Goal: Information Seeking & Learning: Learn about a topic

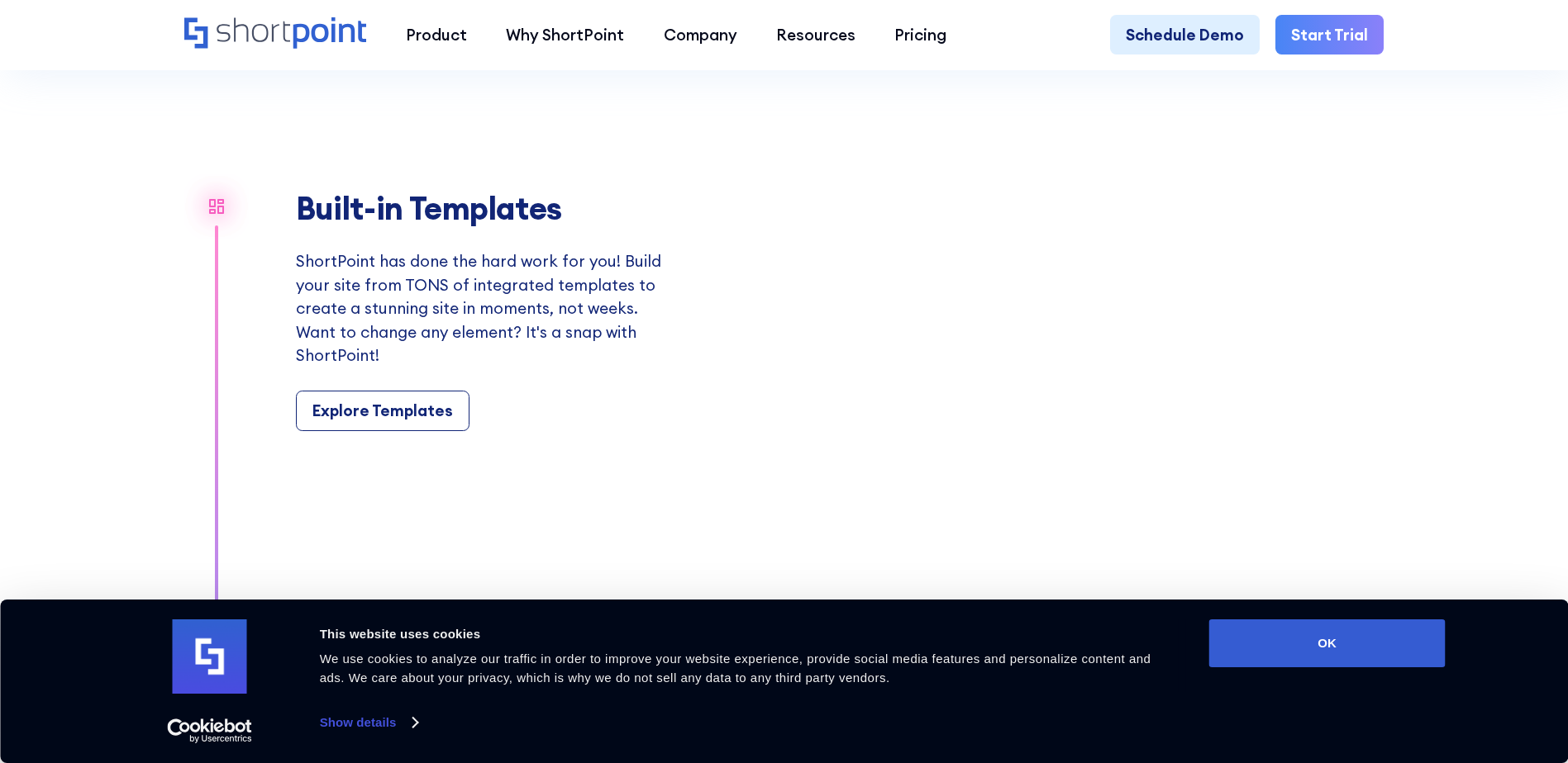
scroll to position [1818, 0]
click at [356, 423] on div "Explore Templates" at bounding box center [382, 411] width 141 height 23
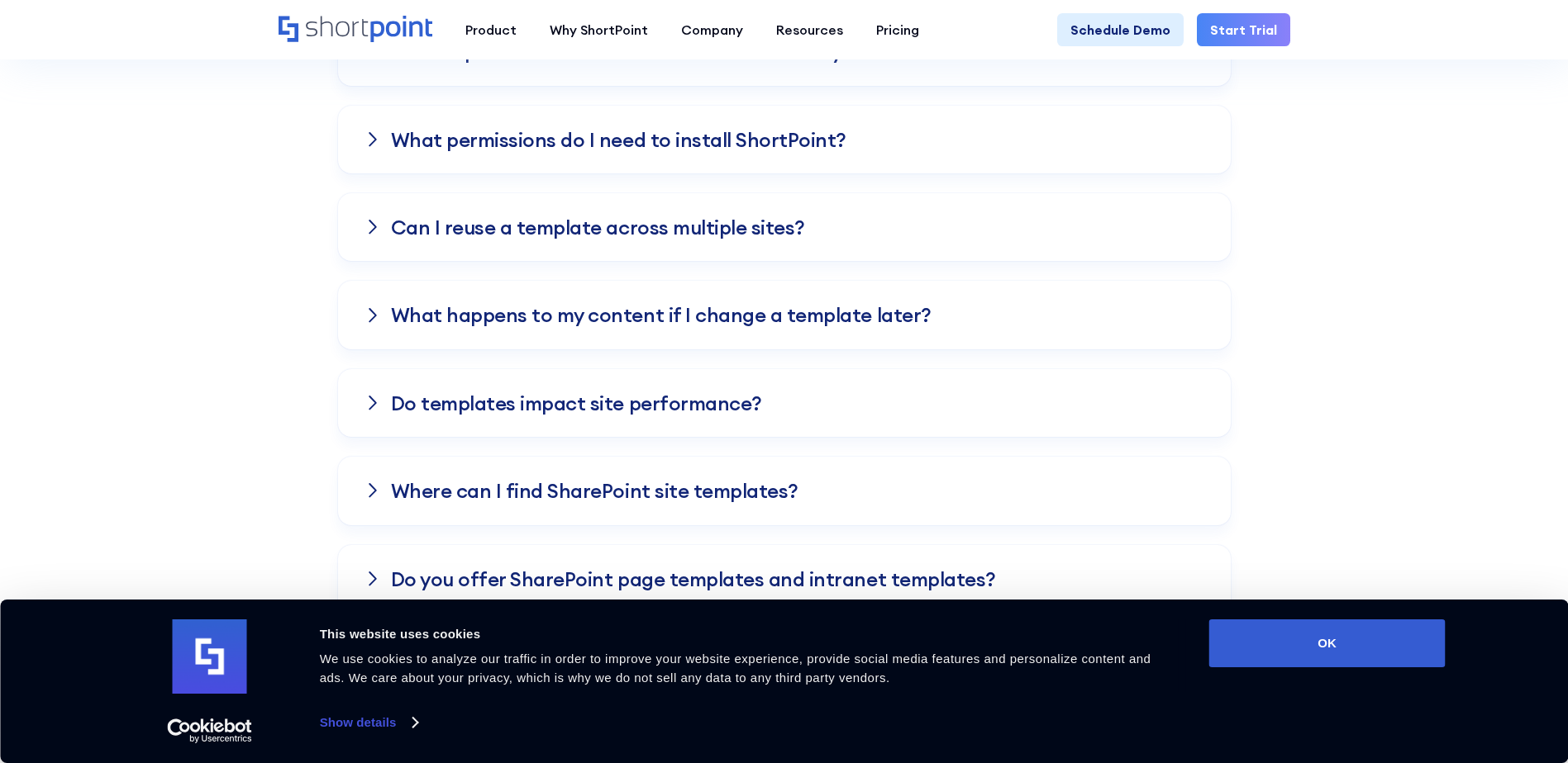
scroll to position [5618, 0]
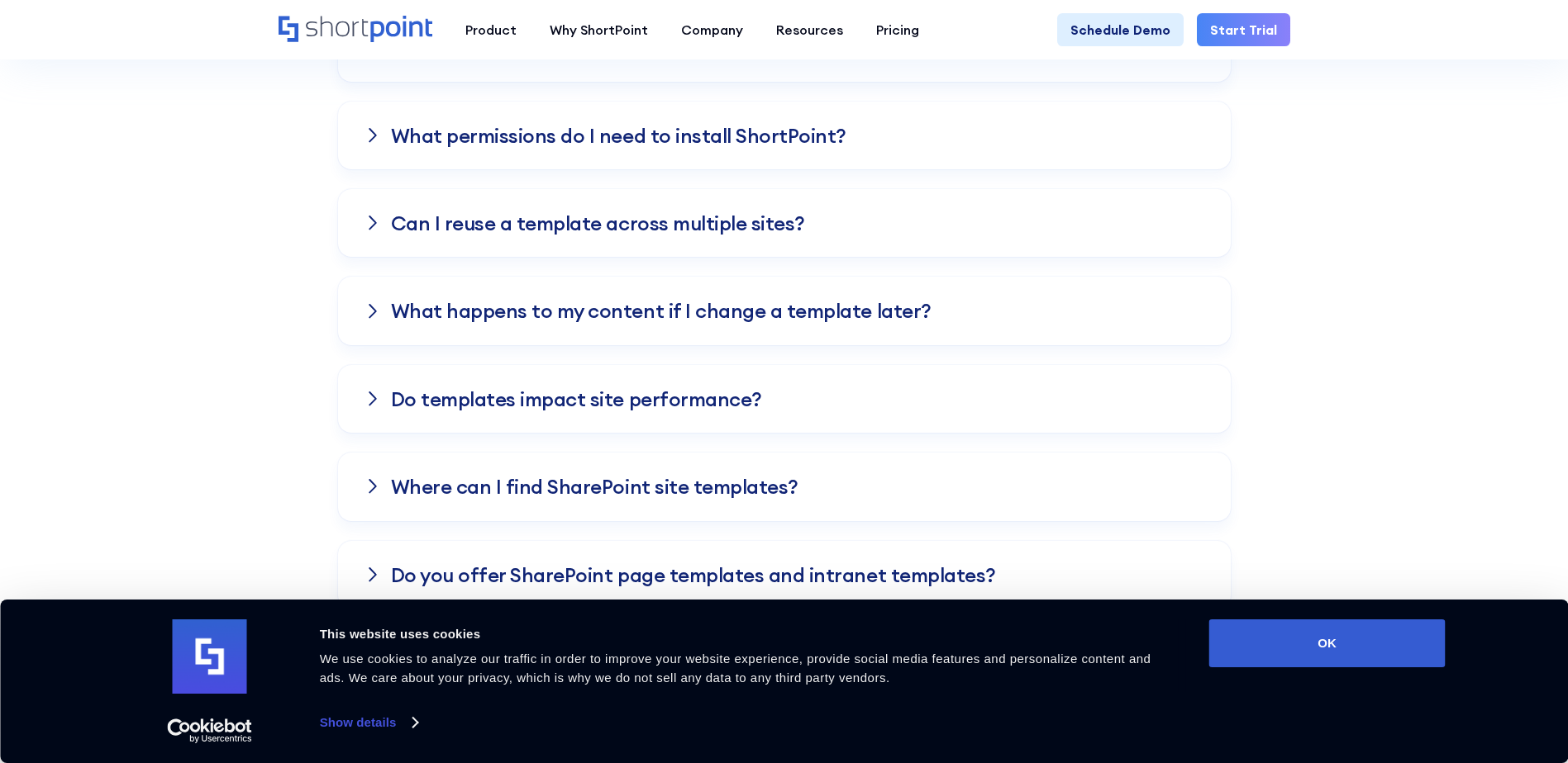
click at [368, 480] on div at bounding box center [373, 487] width 17 height 13
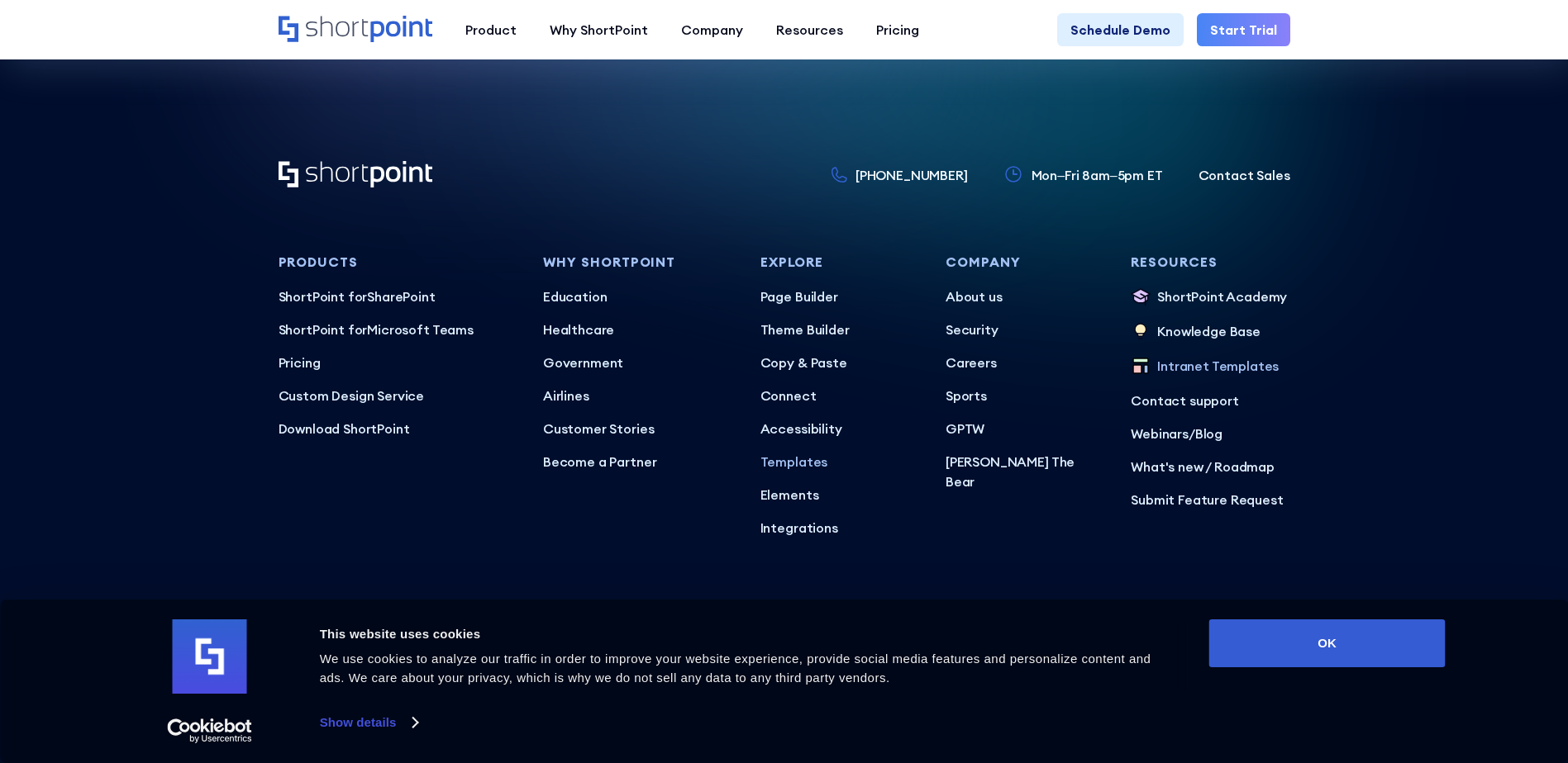
scroll to position [7445, 0]
click at [1359, 639] on button "OK" at bounding box center [1327, 644] width 237 height 48
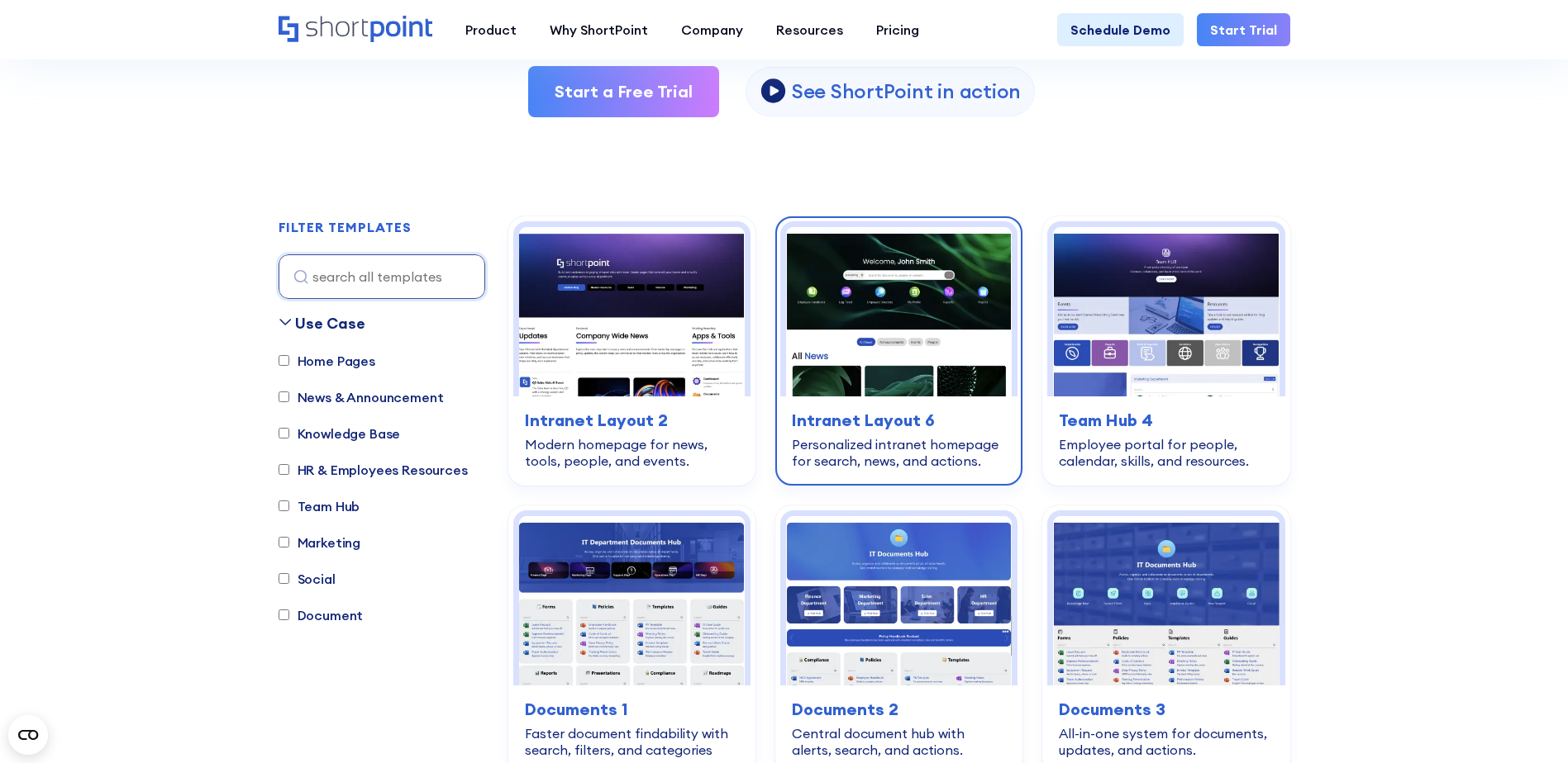
scroll to position [0, 0]
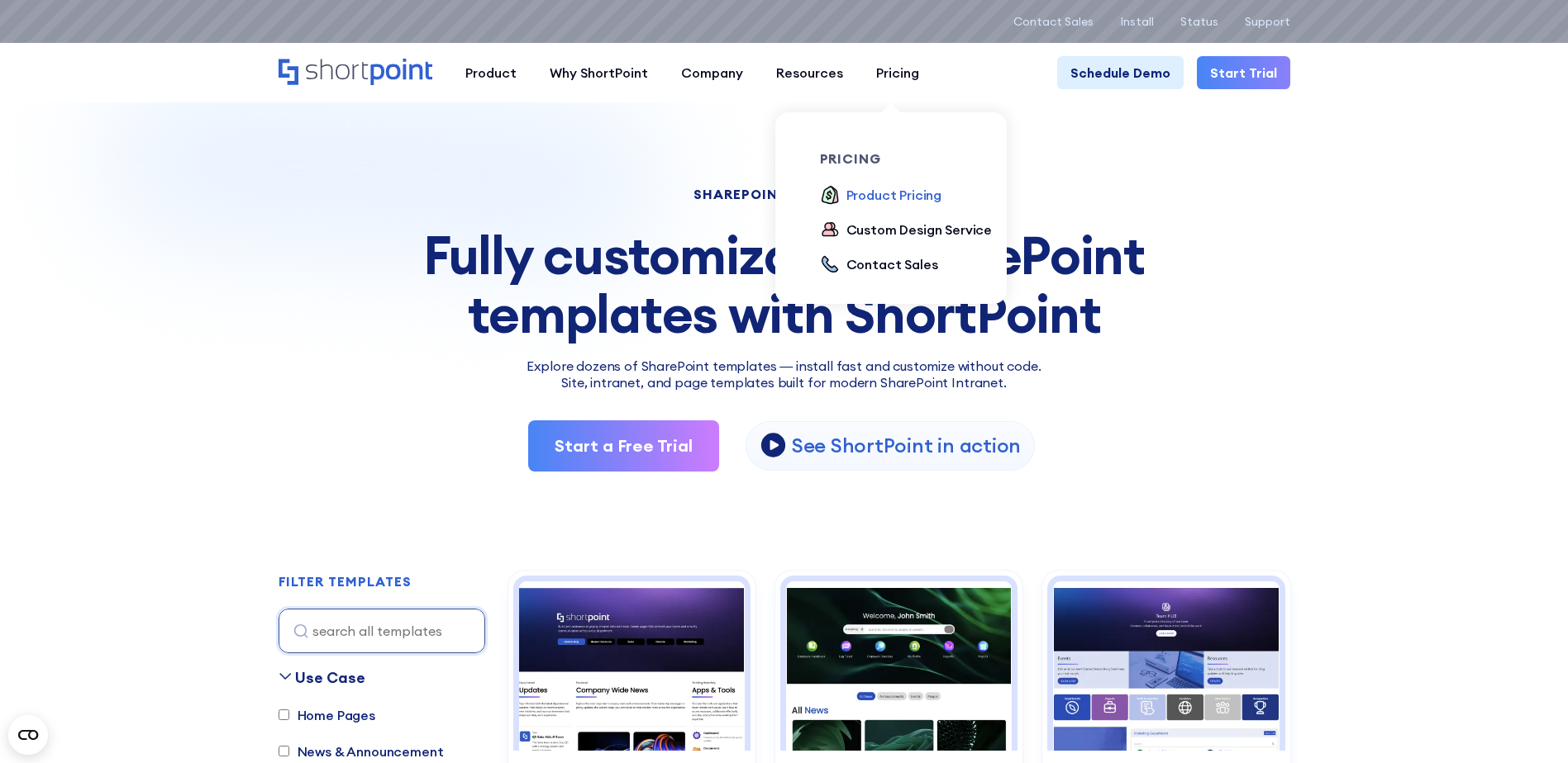
click at [874, 196] on div "Product Pricing" at bounding box center [895, 195] width 96 height 20
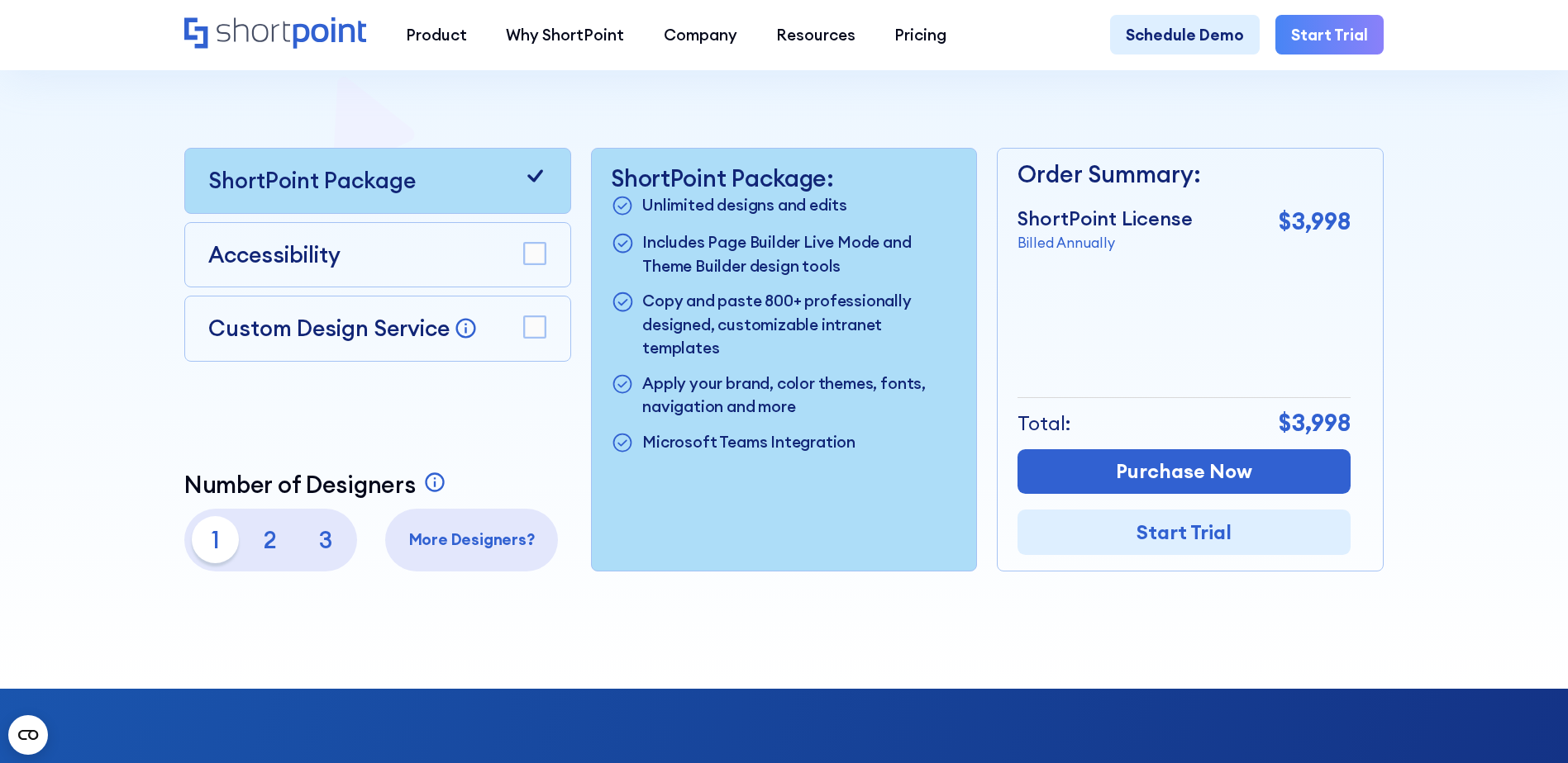
scroll to position [495, 0]
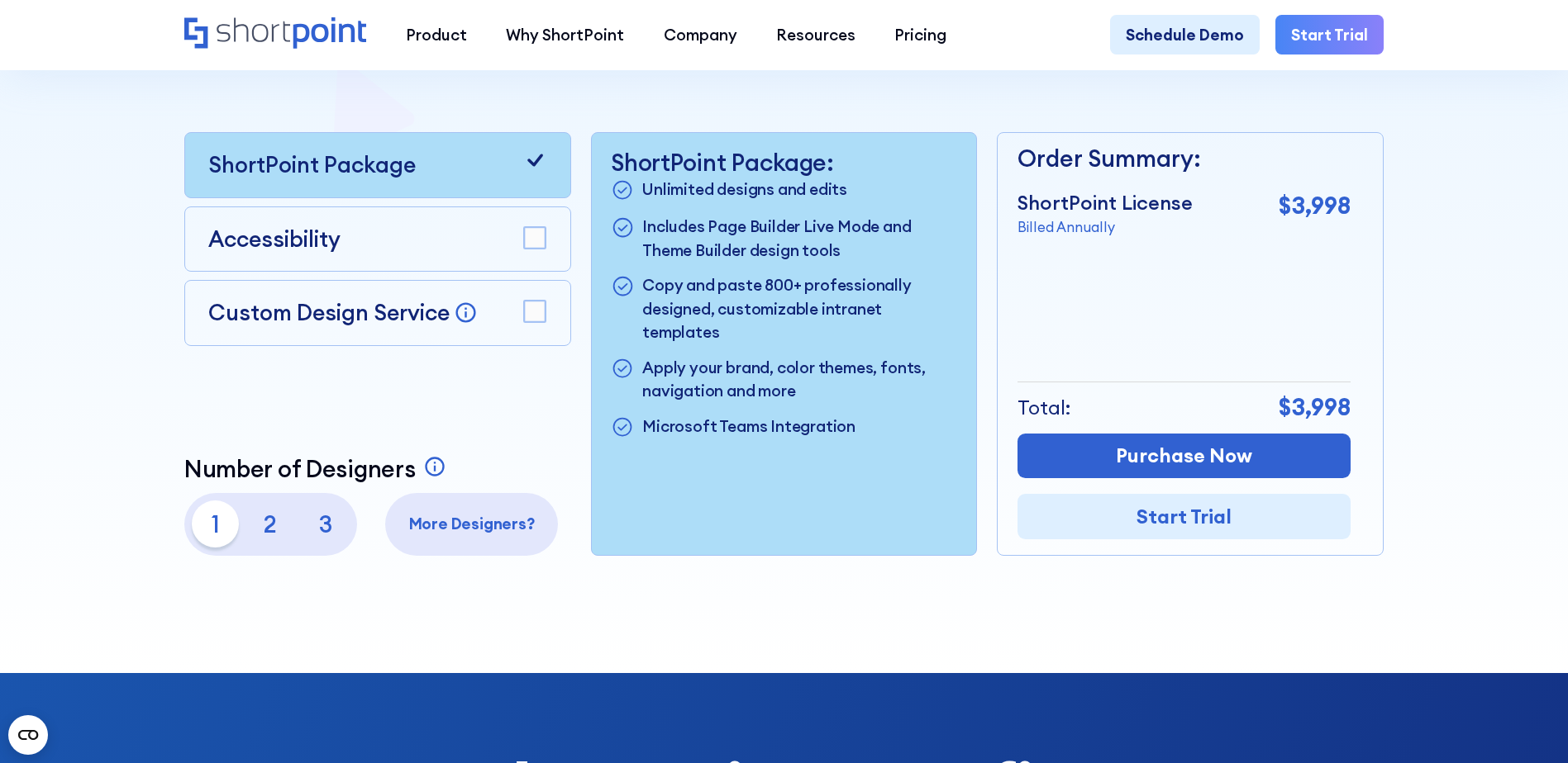
click at [531, 164] on icon at bounding box center [534, 160] width 23 height 23
click at [533, 317] on rect at bounding box center [535, 311] width 22 height 22
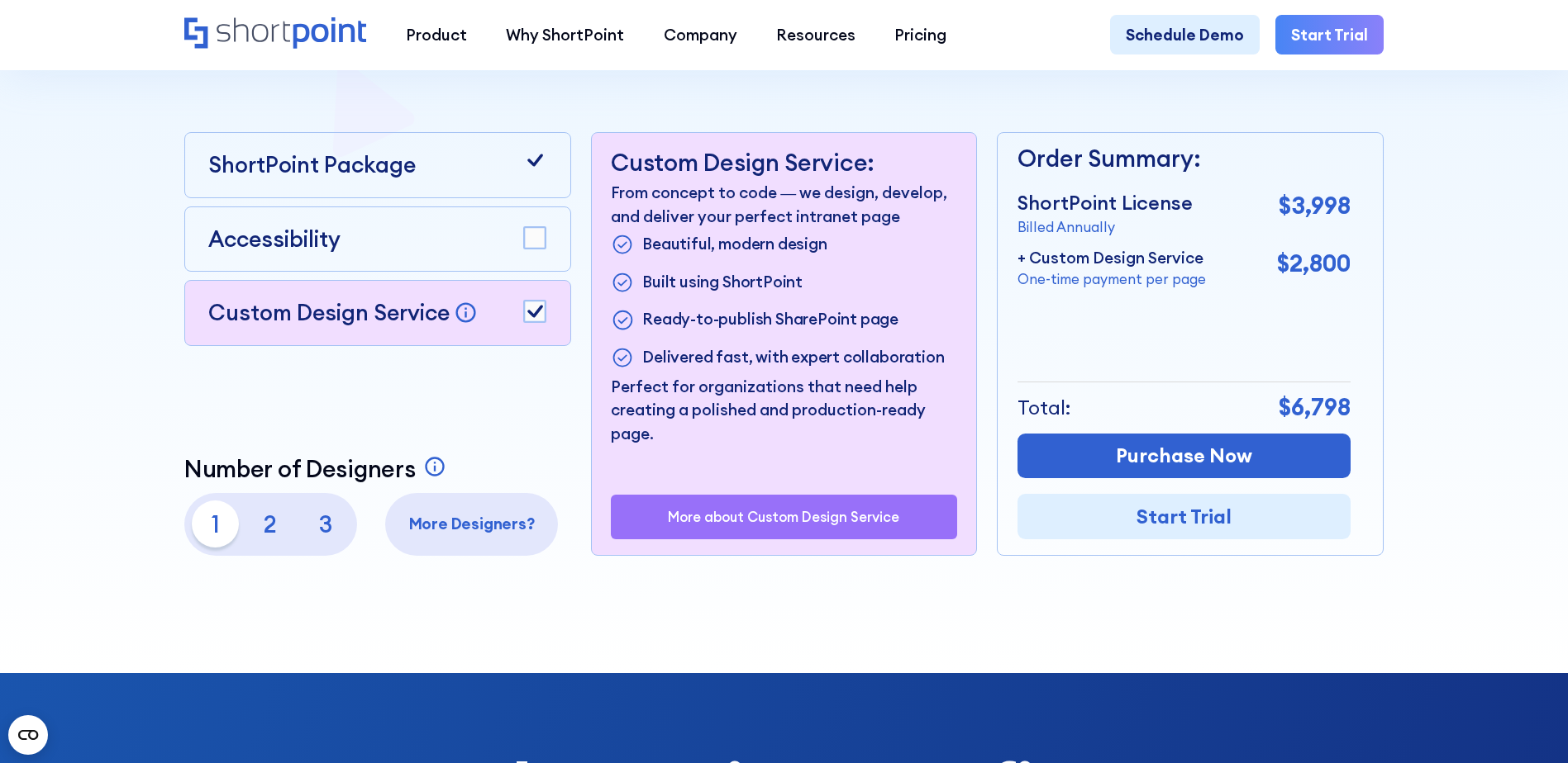
scroll to position [0, 0]
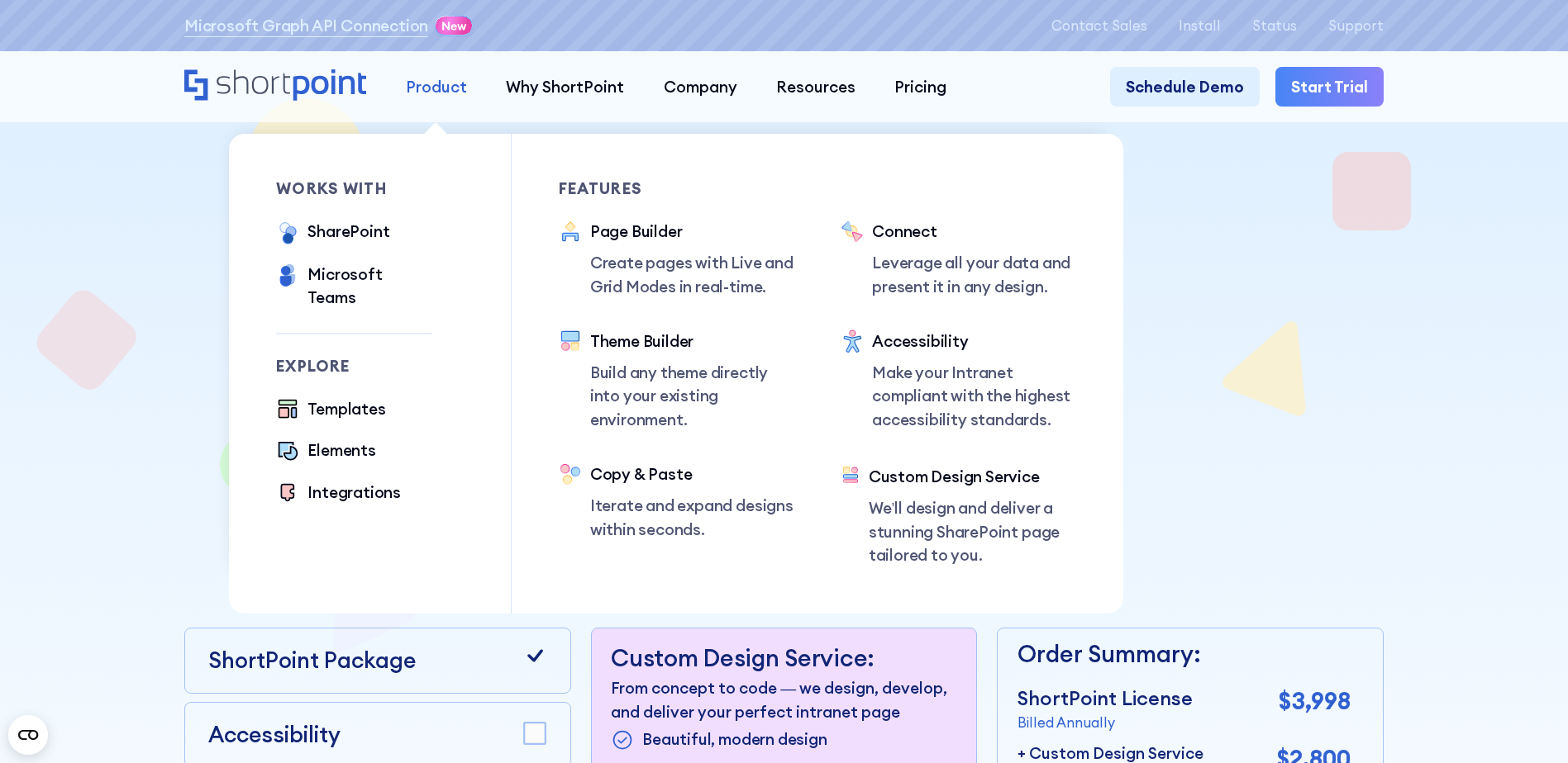
click at [419, 90] on div "Product" at bounding box center [436, 86] width 61 height 23
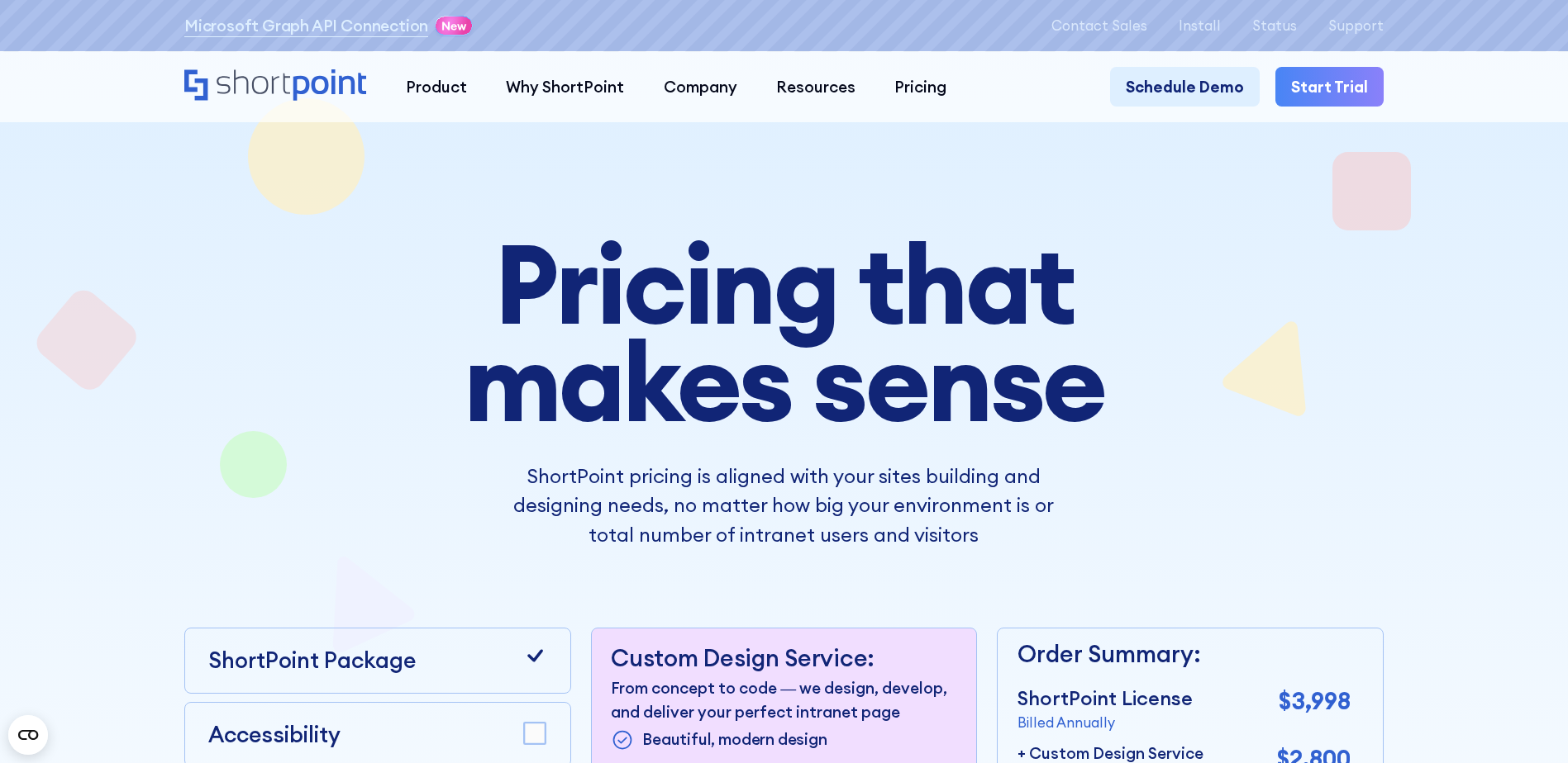
click at [306, 88] on icon "Home" at bounding box center [275, 84] width 183 height 31
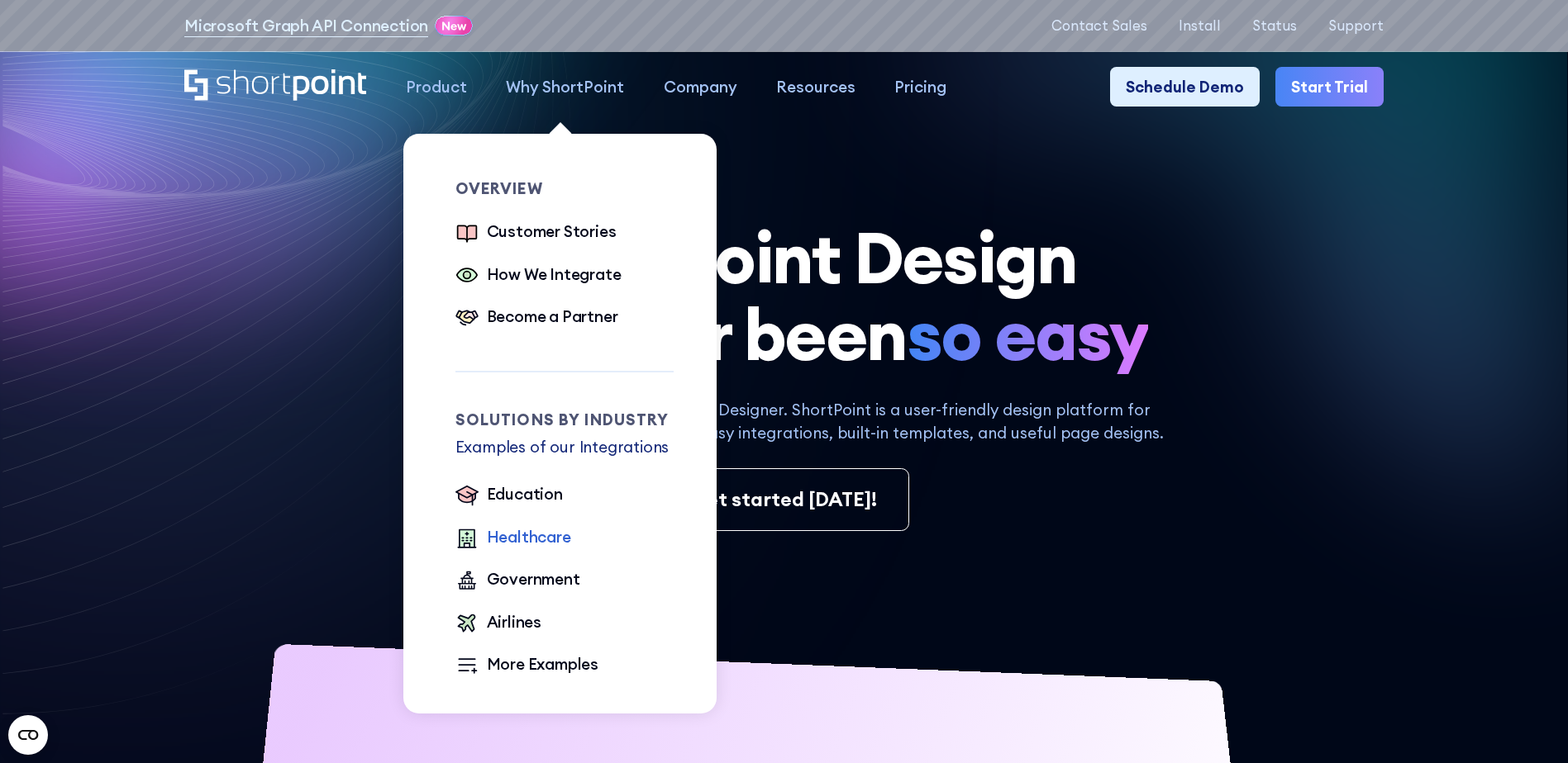
click at [504, 538] on div "Healthcare" at bounding box center [529, 537] width 84 height 23
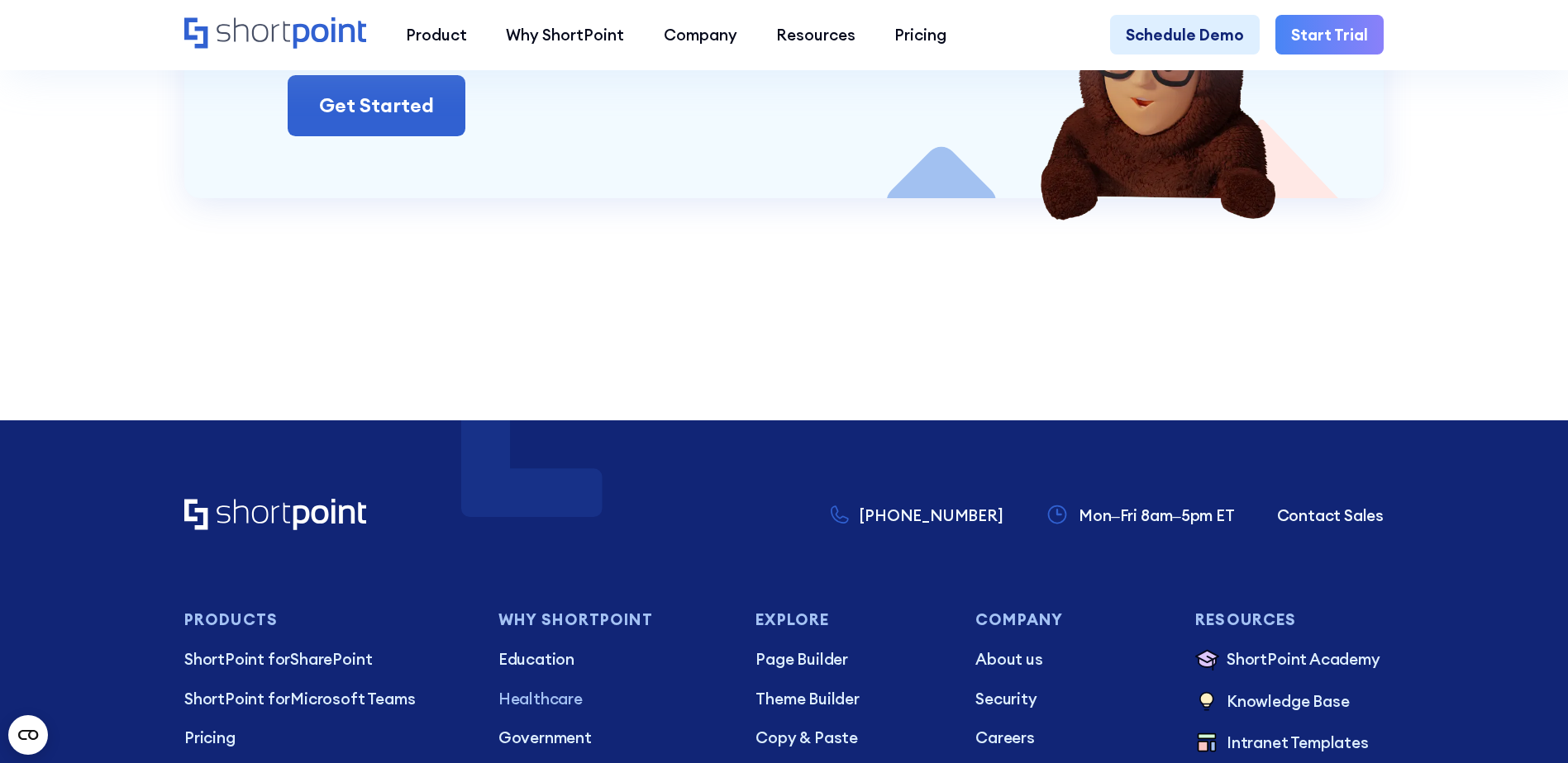
scroll to position [4130, 0]
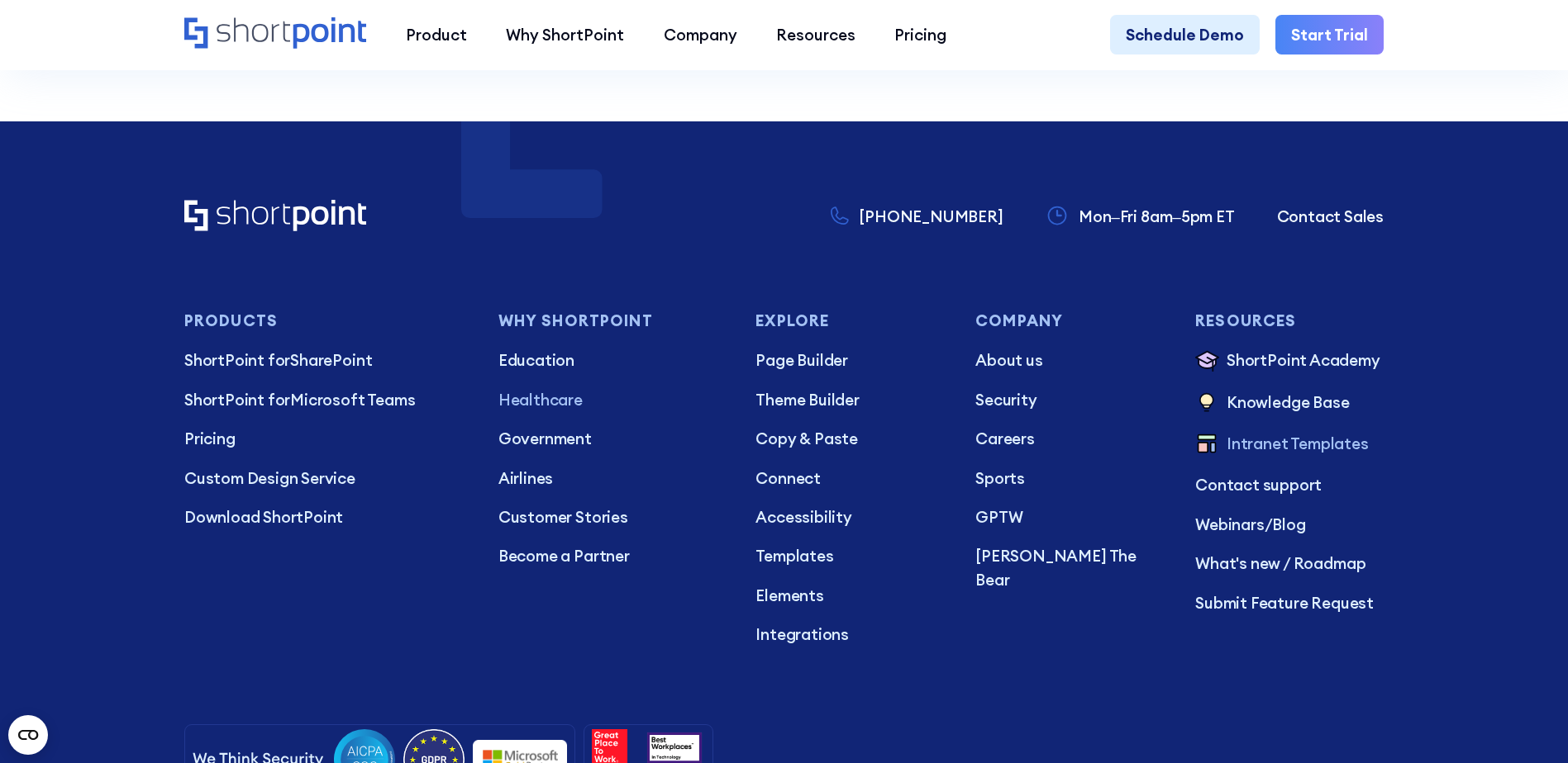
click at [1269, 458] on p "Intranet Templates" at bounding box center [1297, 445] width 142 height 25
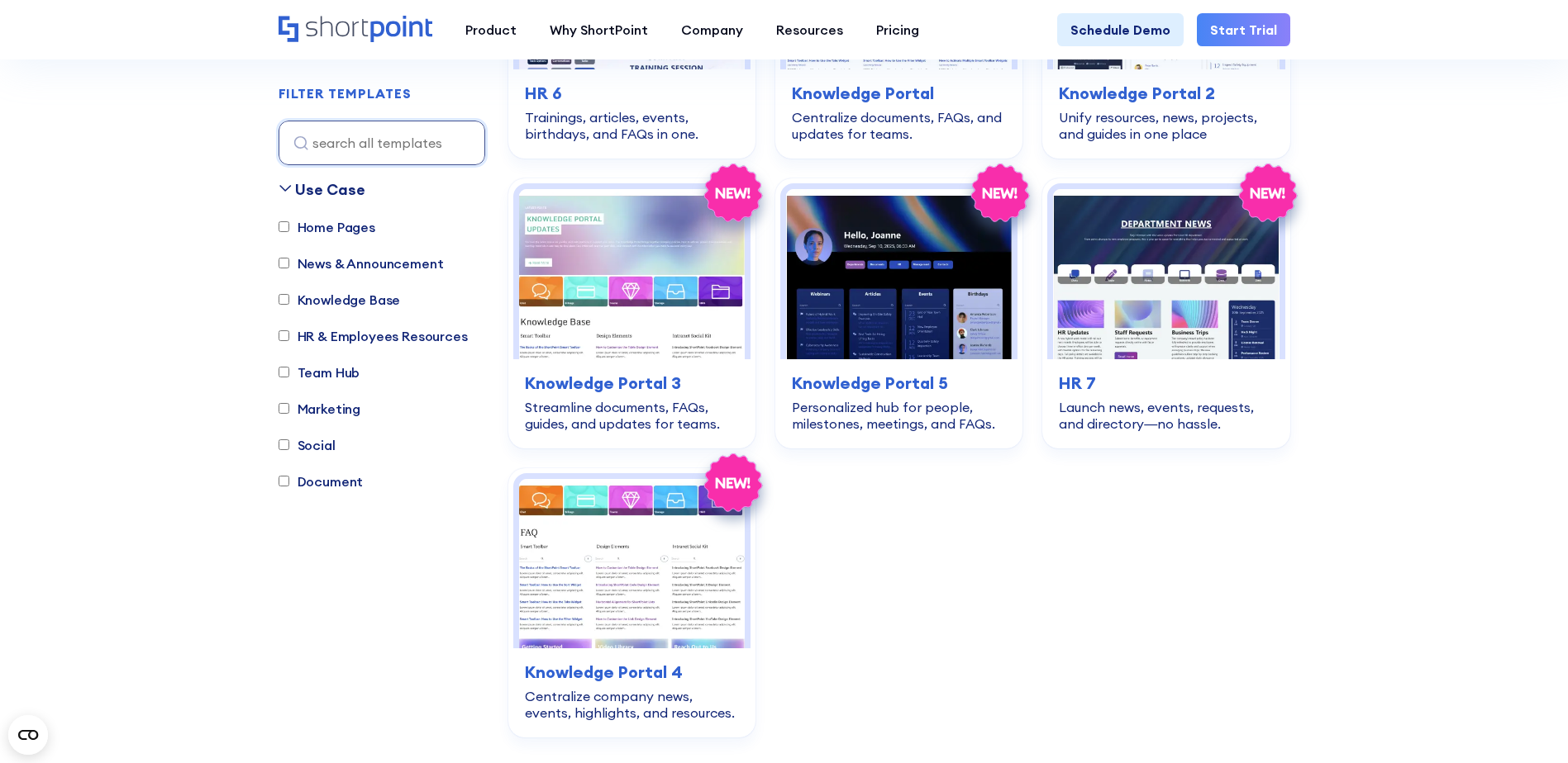
scroll to position [3966, 0]
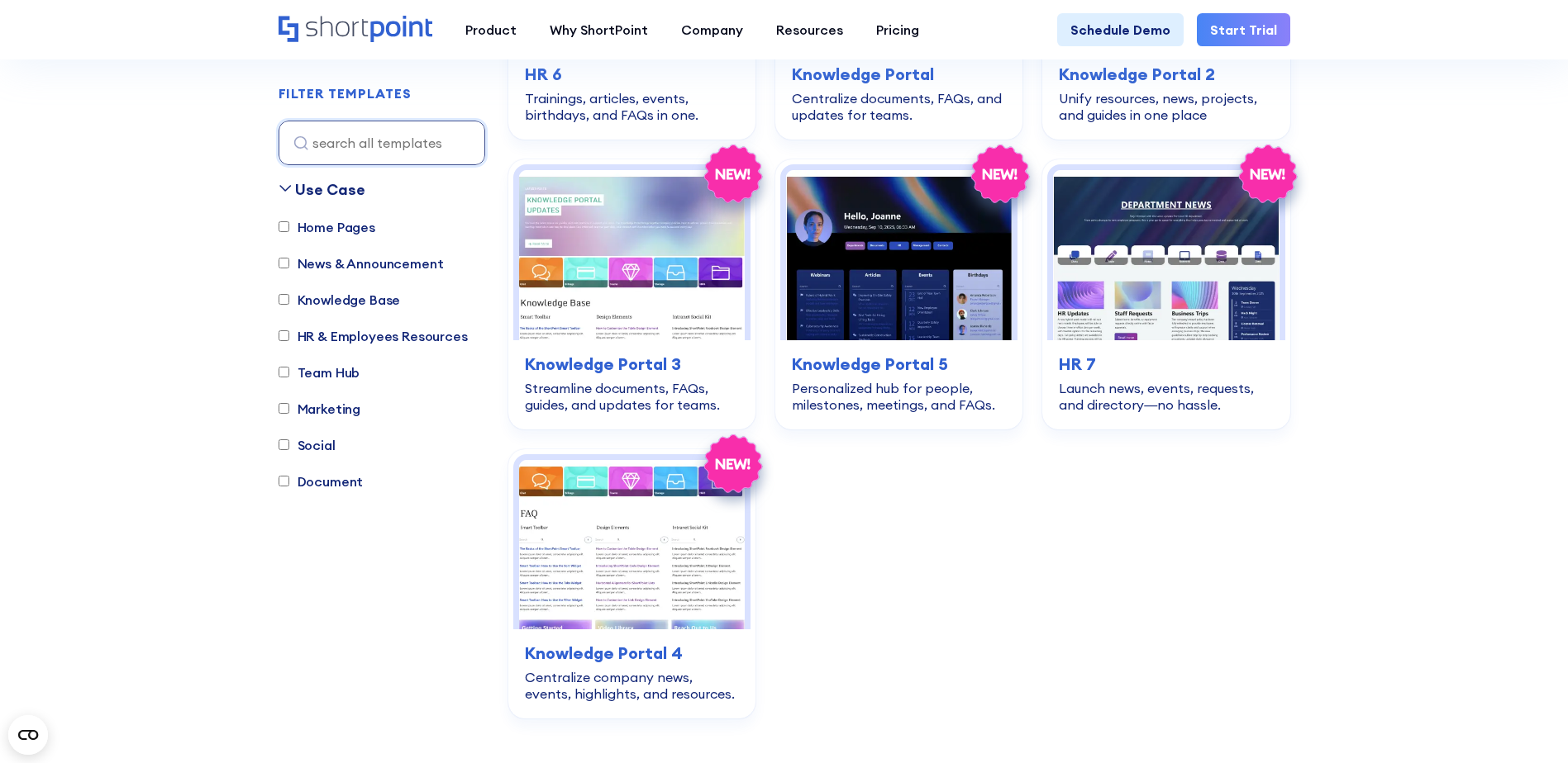
drag, startPoint x: 284, startPoint y: 223, endPoint x: 293, endPoint y: 229, distance: 10.8
click at [289, 226] on input "Home Pages" at bounding box center [284, 227] width 11 height 11
checkbox input "true"
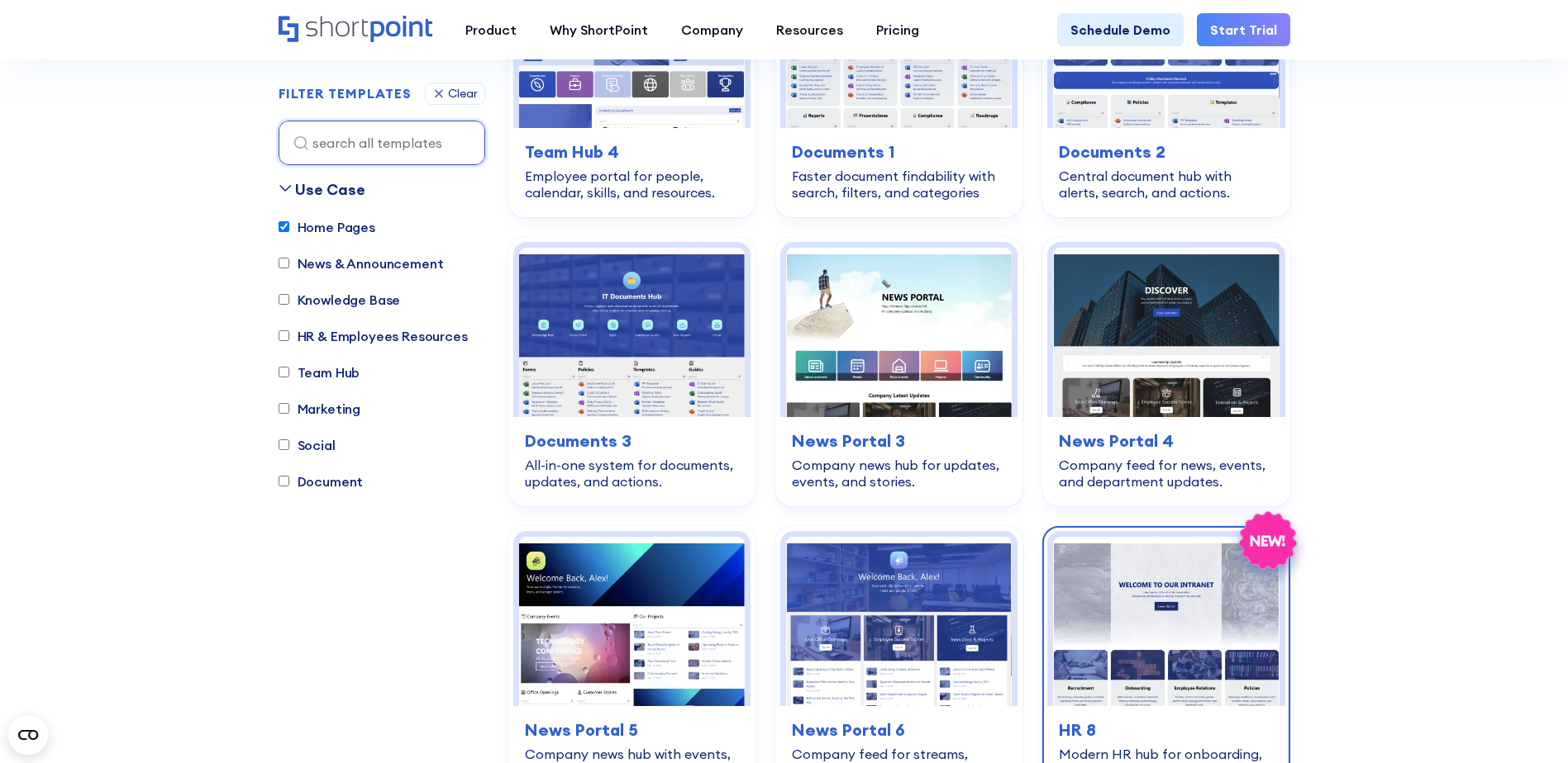
scroll to position [1652, 0]
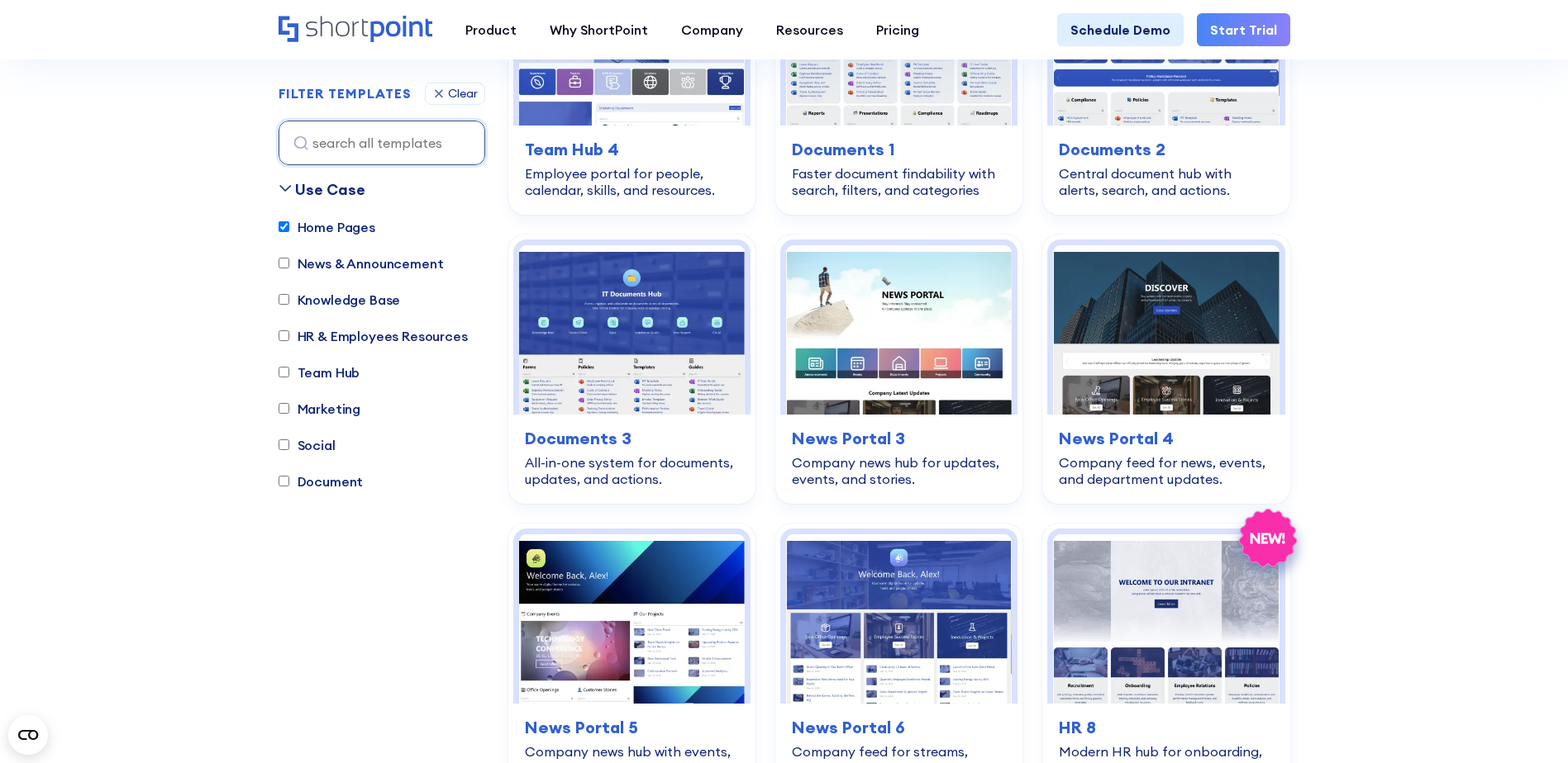
click at [284, 262] on input "News & Announcement" at bounding box center [284, 263] width 11 height 11
checkbox input "true"
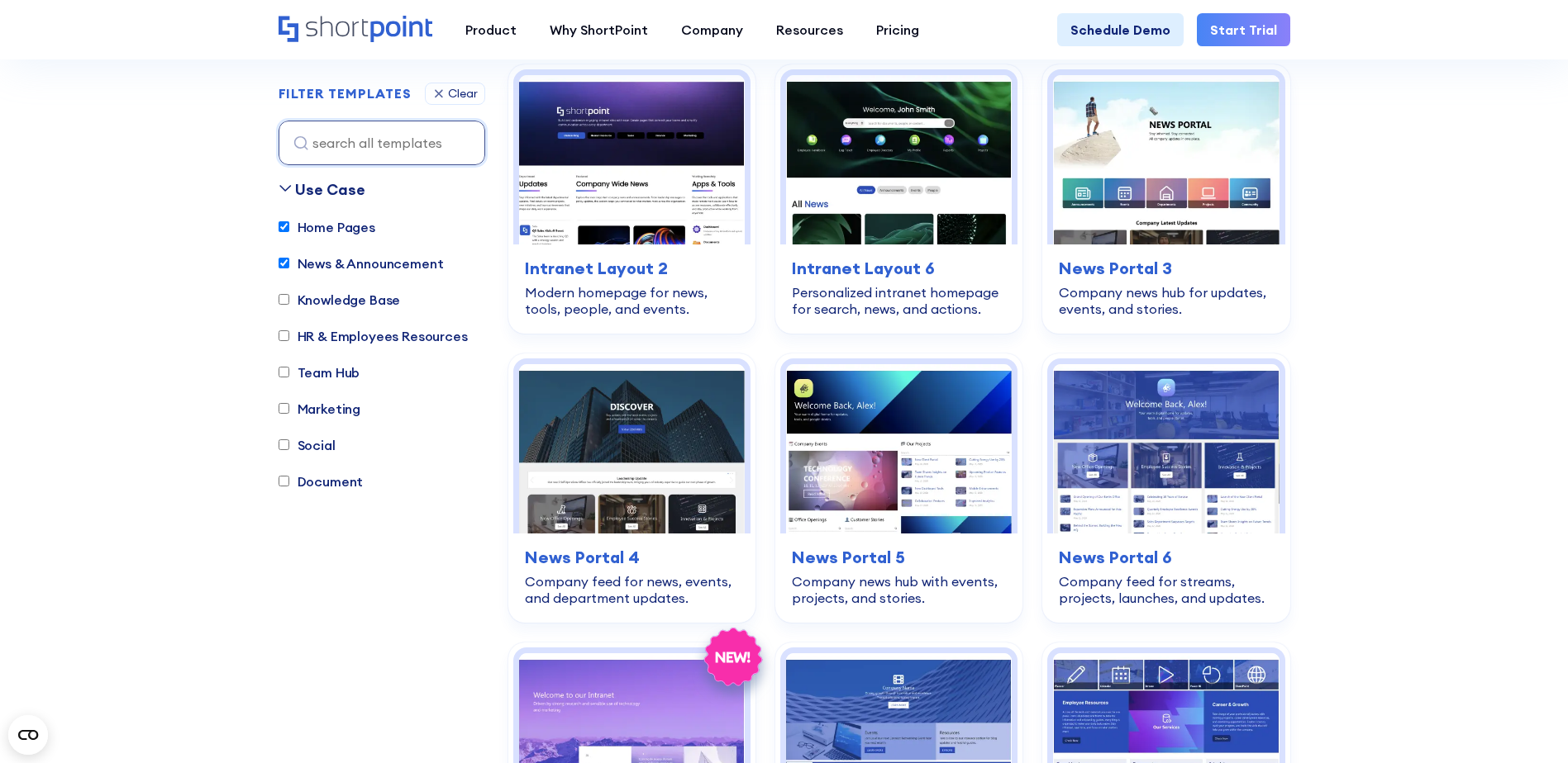
scroll to position [488, 0]
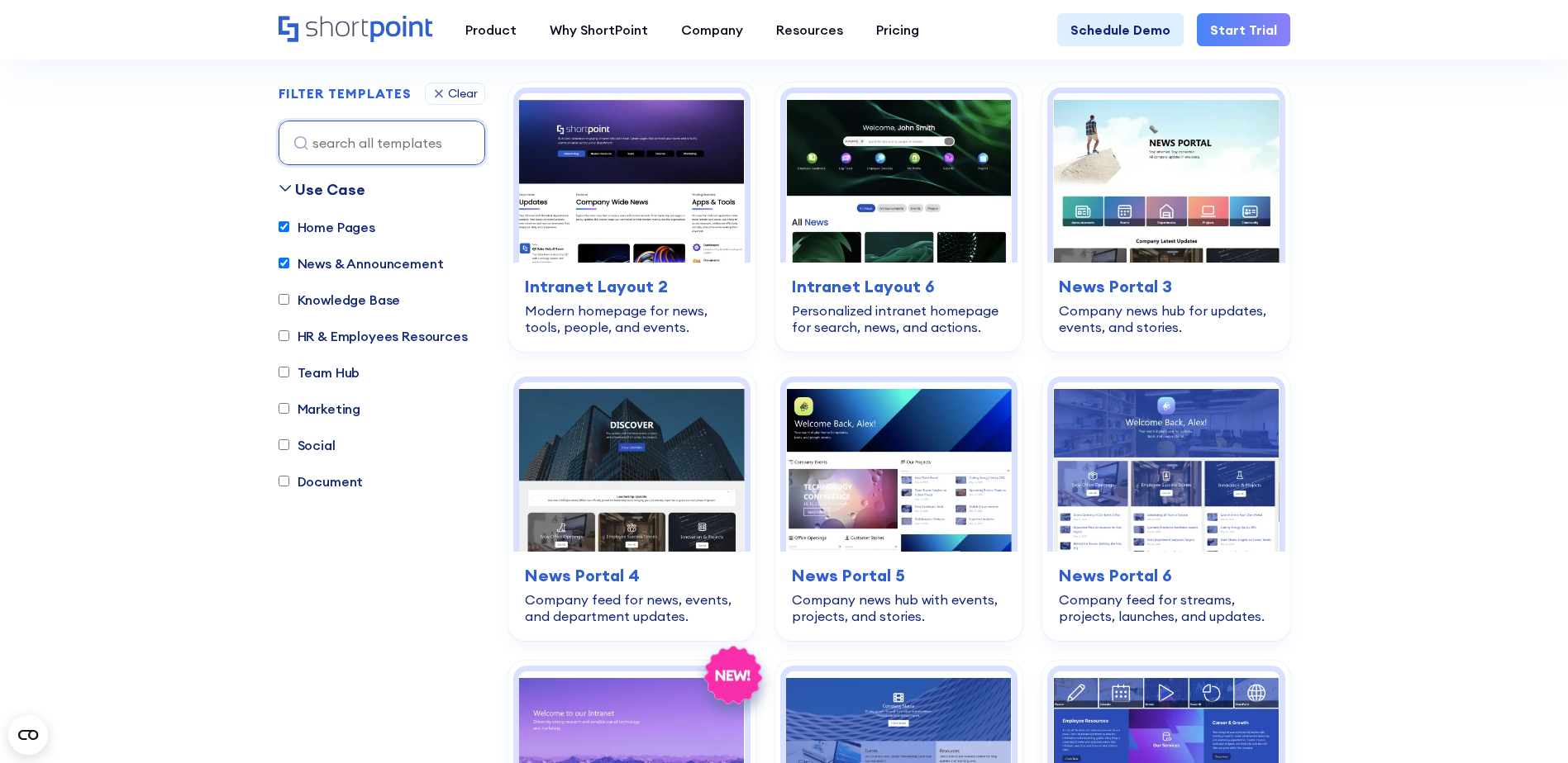
click at [284, 301] on input "Knowledge Base" at bounding box center [284, 300] width 11 height 11
checkbox input "true"
click at [287, 336] on input "HR & Employees Resources" at bounding box center [284, 336] width 11 height 11
checkbox input "true"
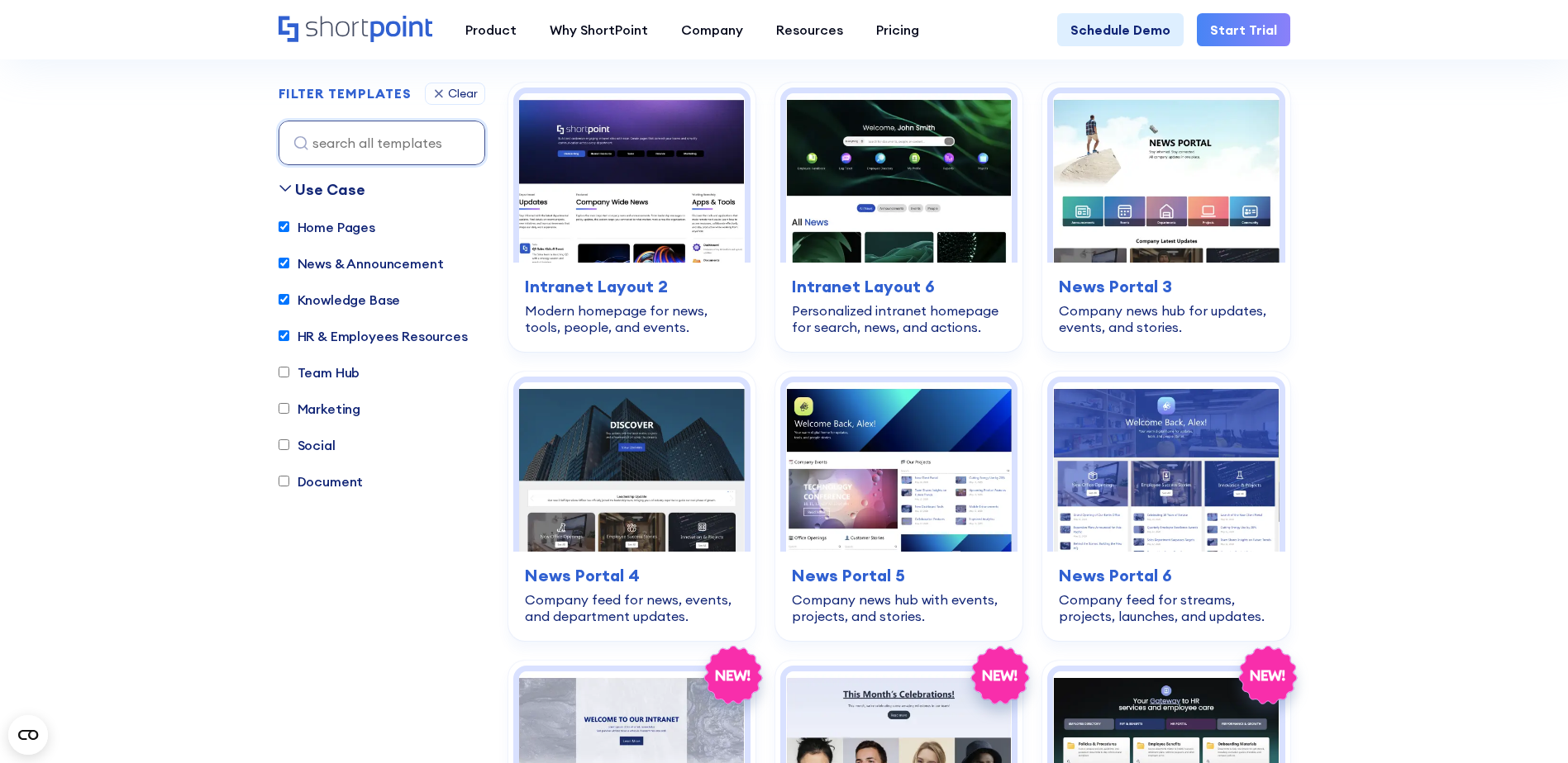
click at [283, 373] on input "Team Hub" at bounding box center [284, 373] width 11 height 11
checkbox input "true"
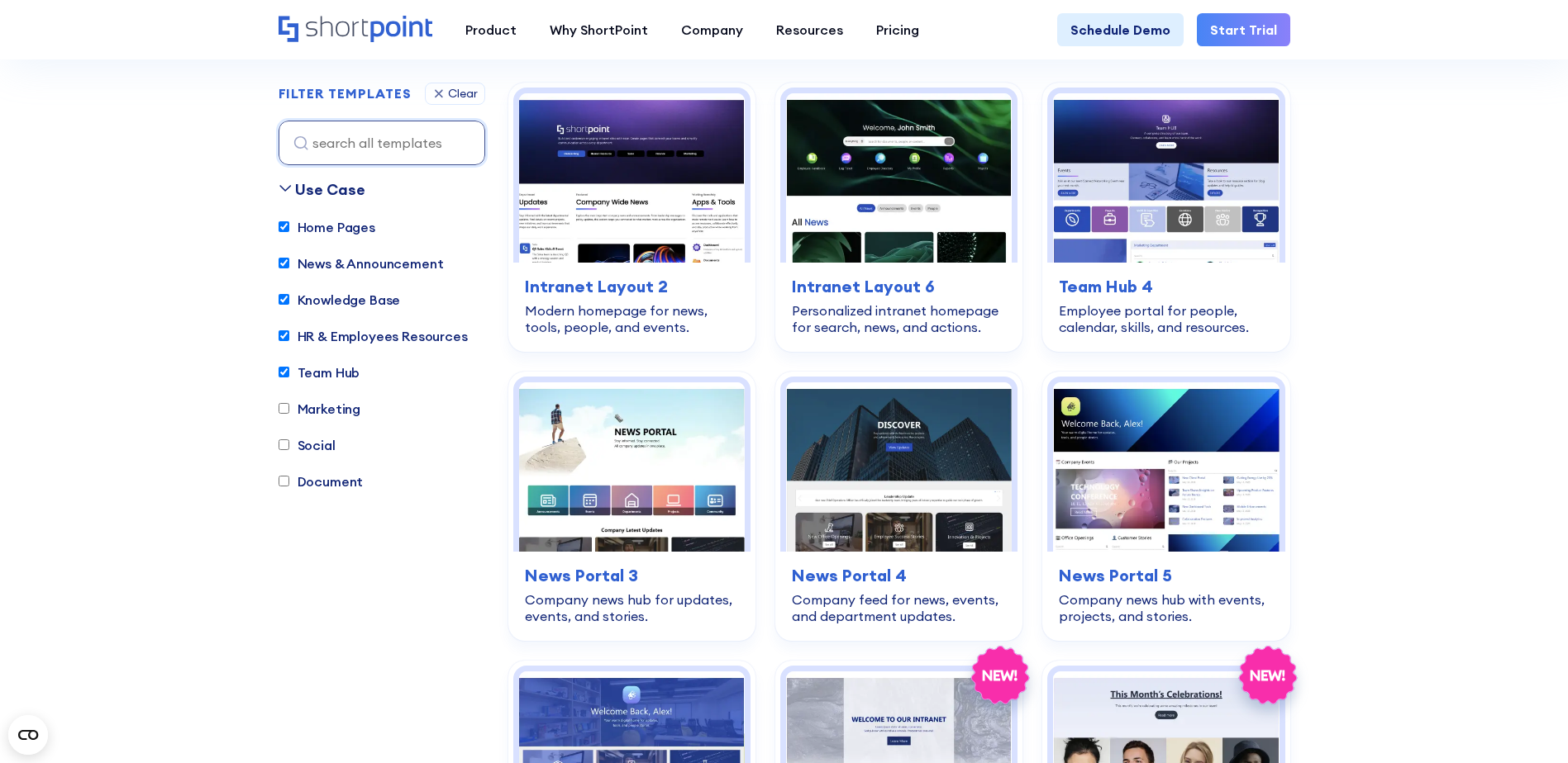
click at [288, 405] on input "Marketing" at bounding box center [284, 409] width 11 height 11
checkbox input "true"
click at [284, 458] on div "Home Pages News & Announcement Knowledge Base HR & Employees Resources Team Hub…" at bounding box center [382, 363] width 207 height 291
click at [285, 451] on label "Social" at bounding box center [307, 446] width 57 height 20
click at [285, 451] on input "Social" at bounding box center [284, 445] width 11 height 11
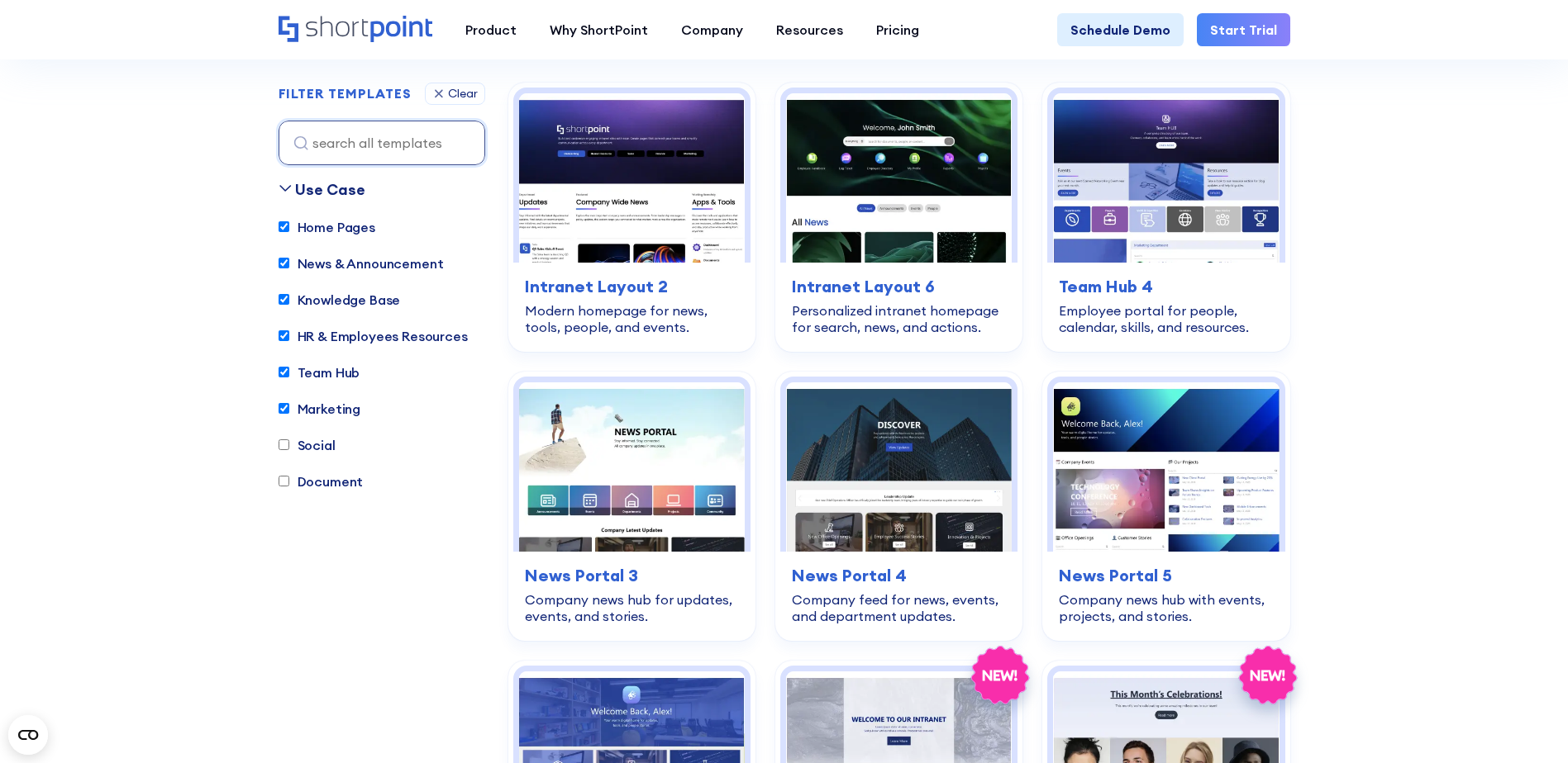
checkbox input "true"
click at [284, 480] on input "Document" at bounding box center [284, 482] width 11 height 11
checkbox input "true"
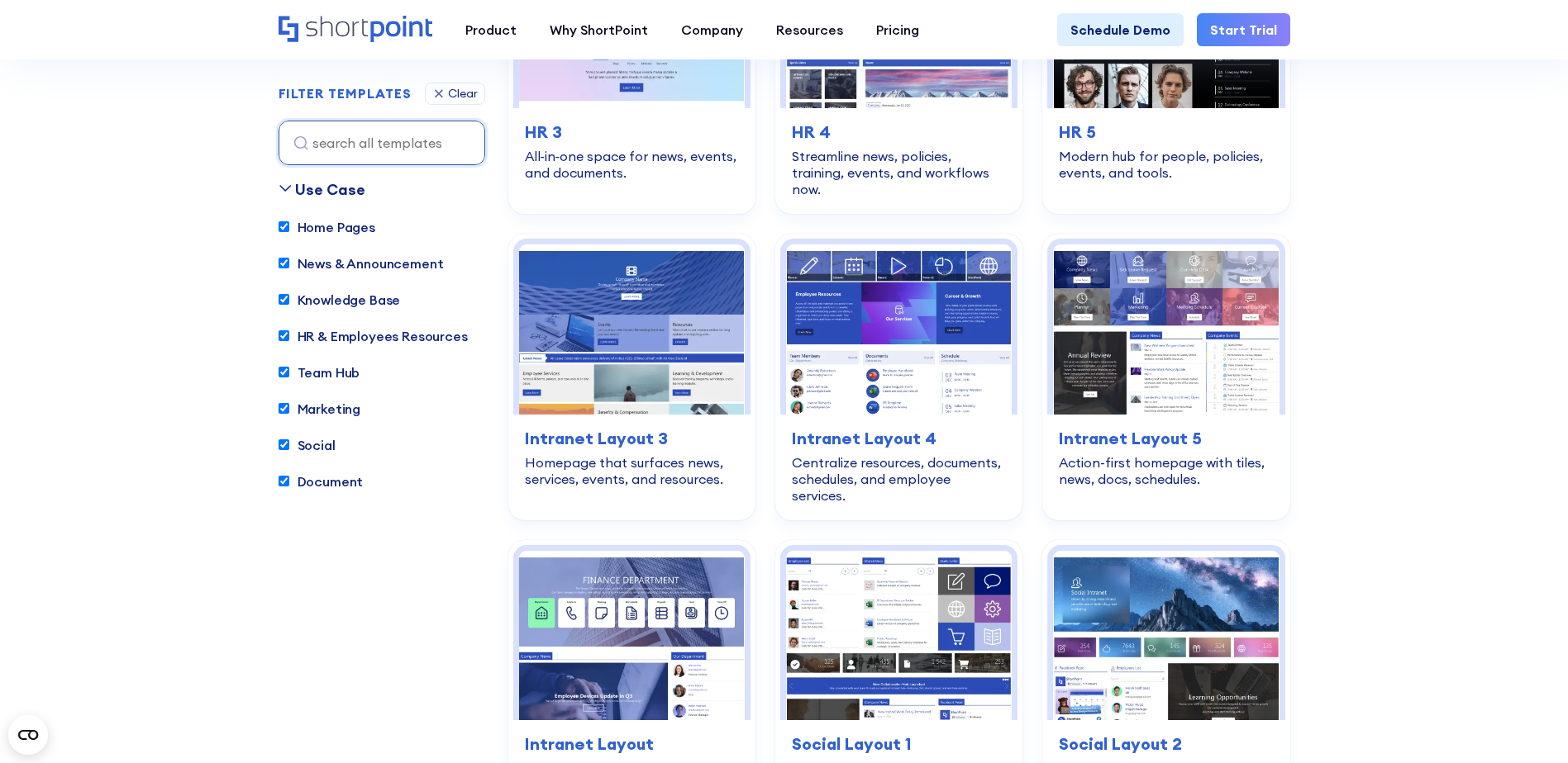
scroll to position [2554, 0]
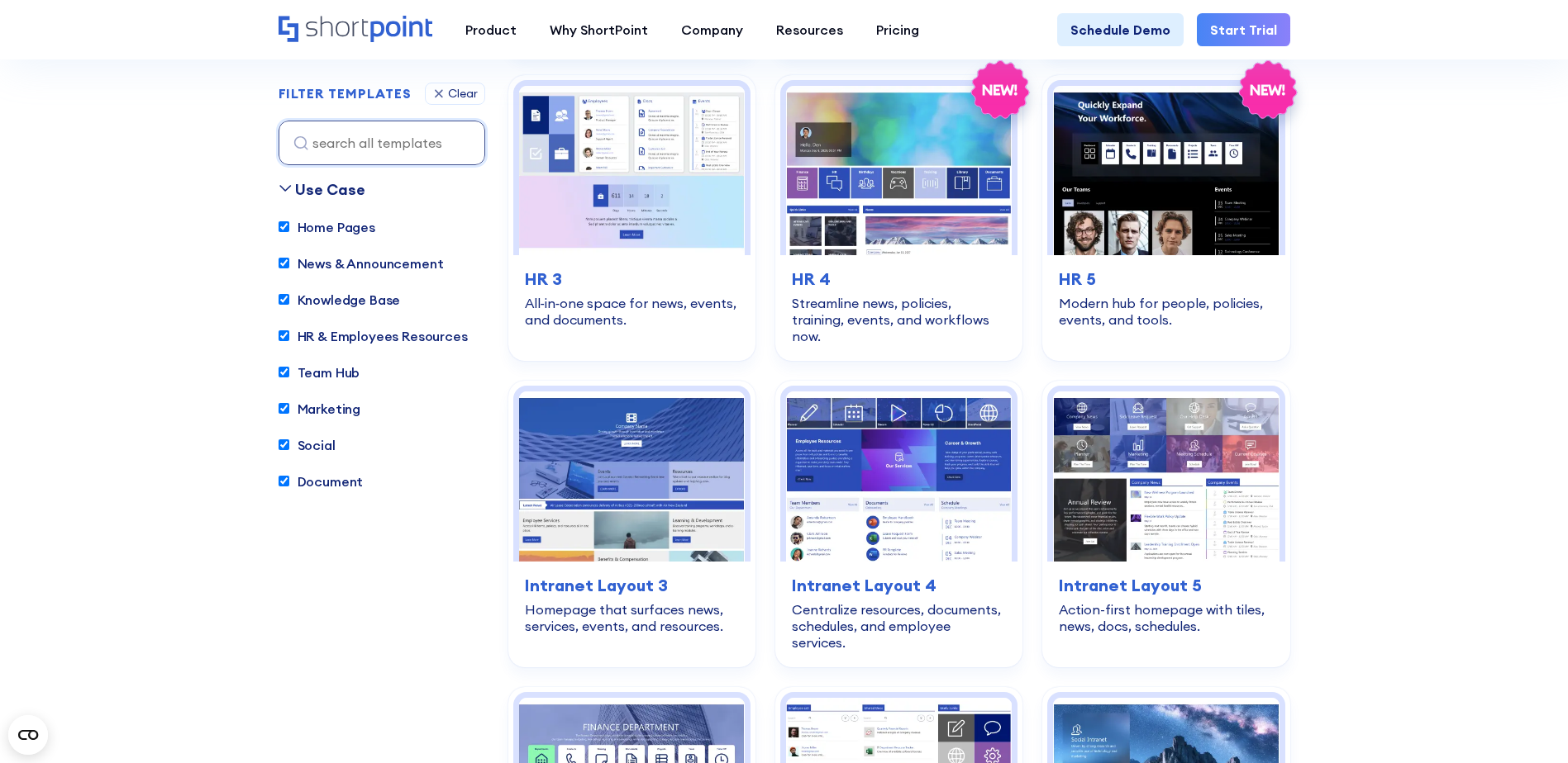
click at [280, 226] on input "Home Pages" at bounding box center [284, 227] width 11 height 11
checkbox input "false"
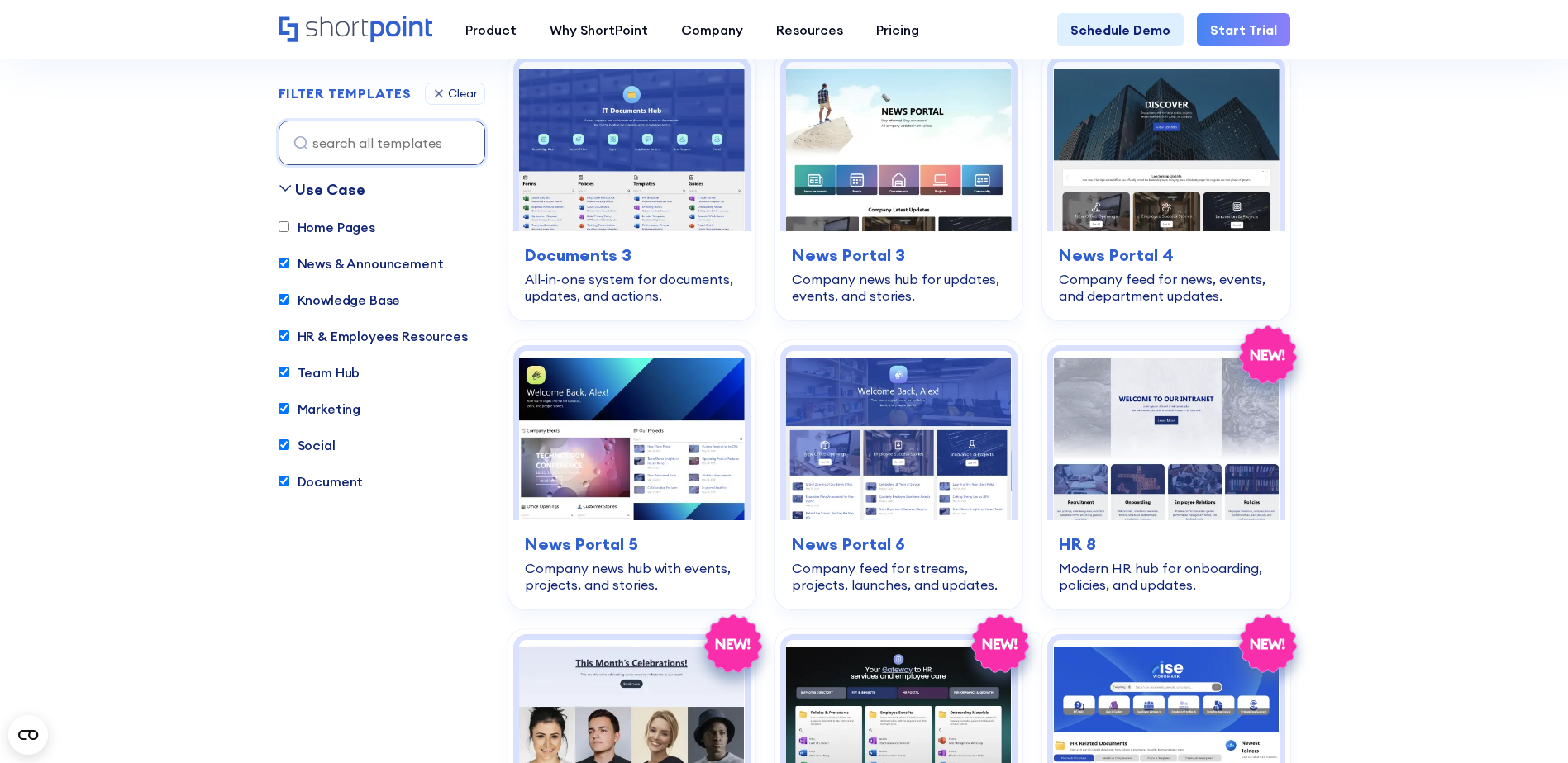
scroll to position [488, 0]
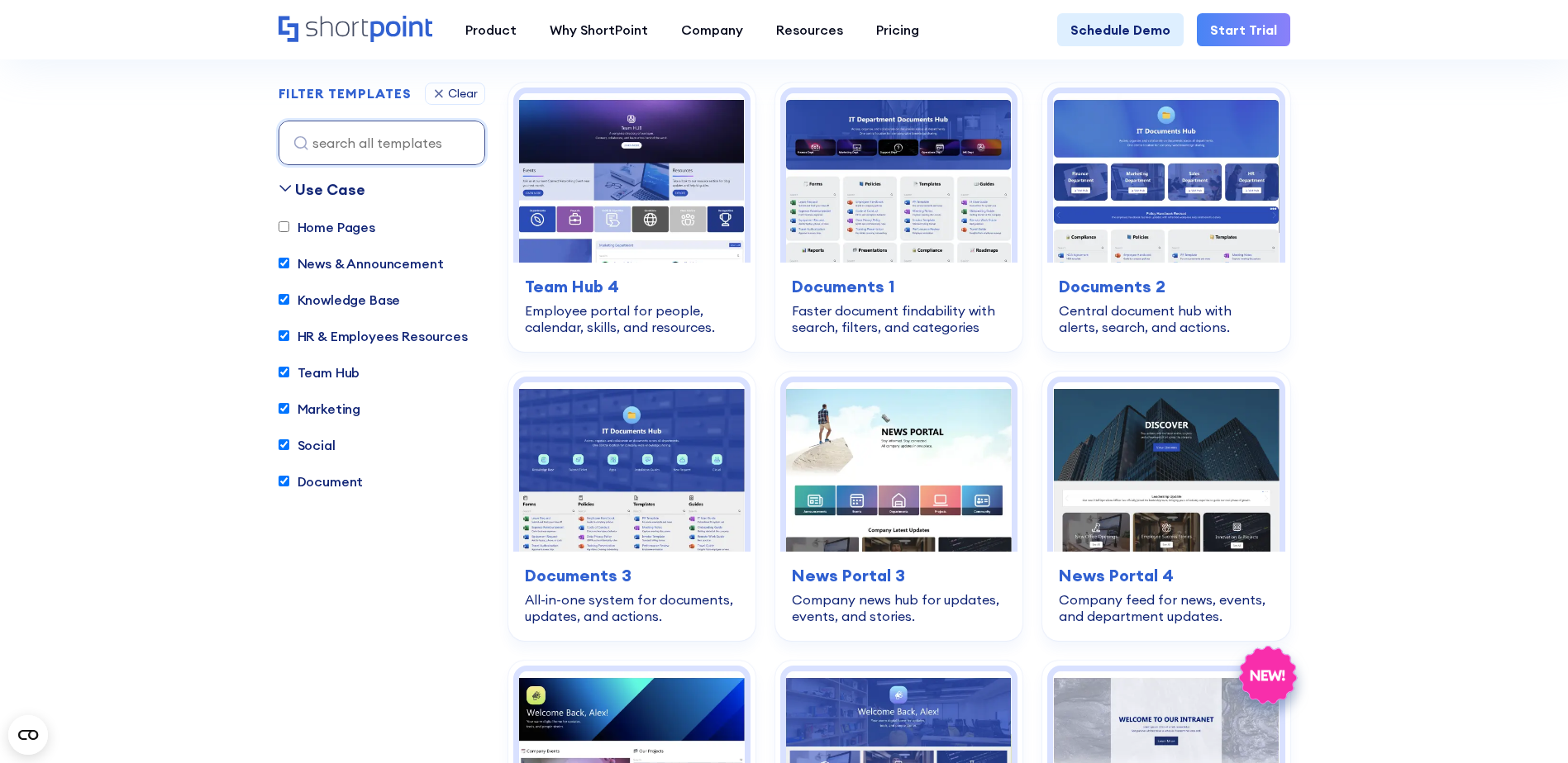
click at [284, 258] on input "News & Announcement" at bounding box center [284, 263] width 11 height 11
checkbox input "false"
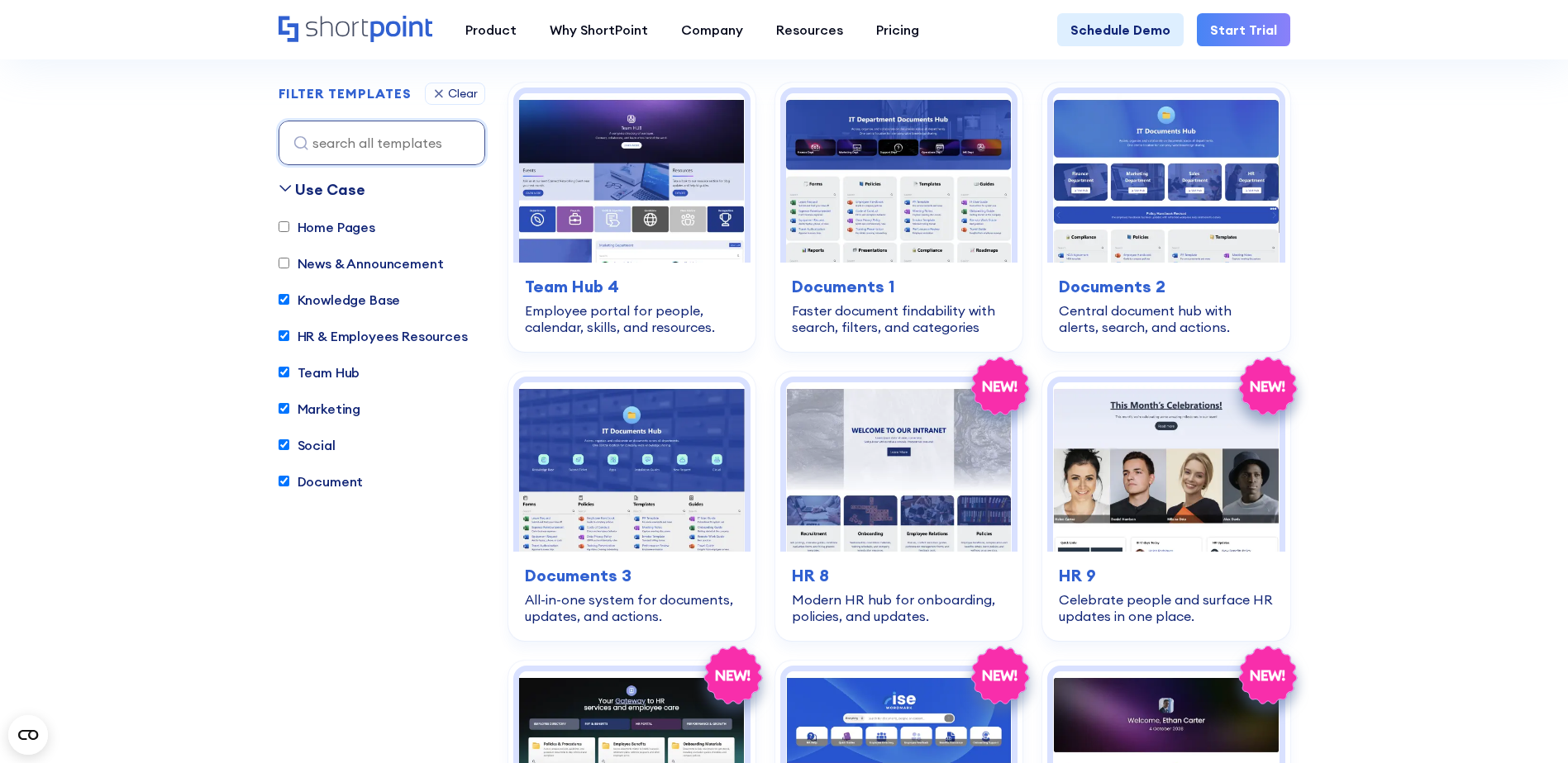
click at [283, 299] on input "Knowledge Base" at bounding box center [284, 300] width 11 height 11
checkbox input "false"
drag, startPoint x: 284, startPoint y: 333, endPoint x: 285, endPoint y: 342, distance: 9.1
click at [284, 334] on input "HR & Employees Resources" at bounding box center [284, 336] width 11 height 11
checkbox input "false"
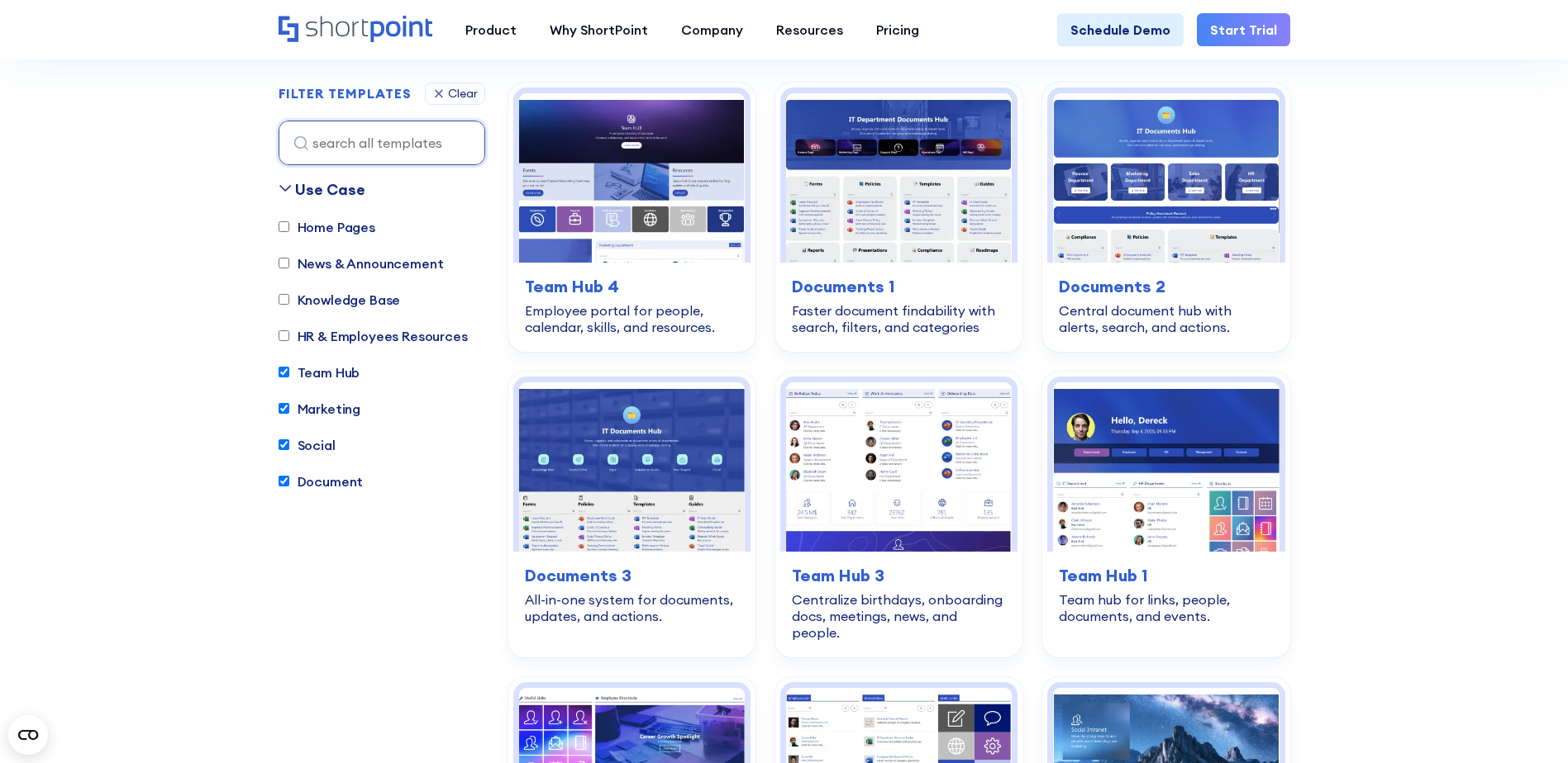
click at [282, 376] on input "Team Hub" at bounding box center [284, 373] width 11 height 11
checkbox input "false"
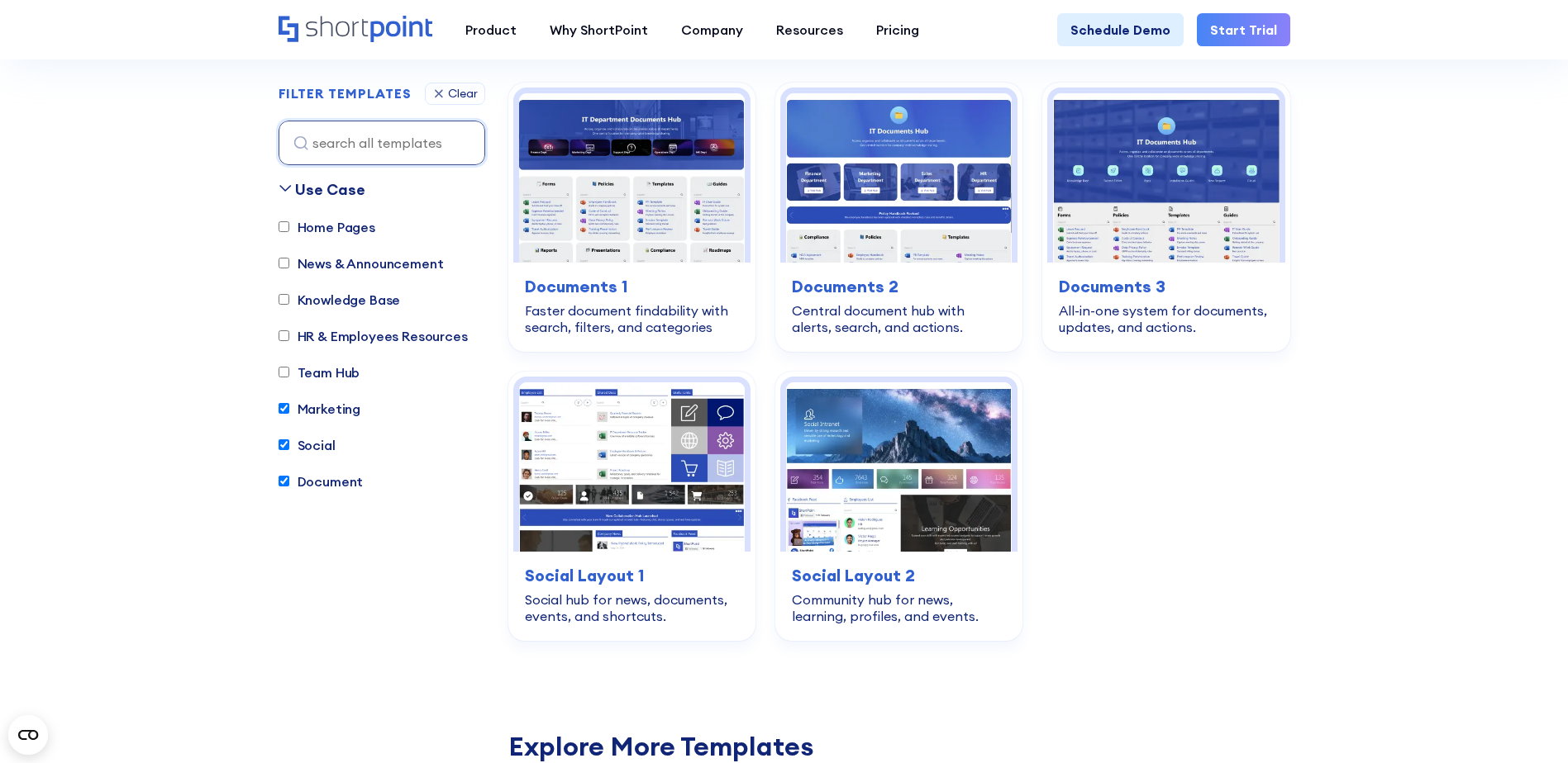
click at [284, 402] on label "Marketing" at bounding box center [320, 409] width 82 height 20
click at [284, 404] on input "Marketing" at bounding box center [284, 409] width 11 height 11
checkbox input "false"
click at [284, 445] on input "Social" at bounding box center [284, 445] width 11 height 11
checkbox input "false"
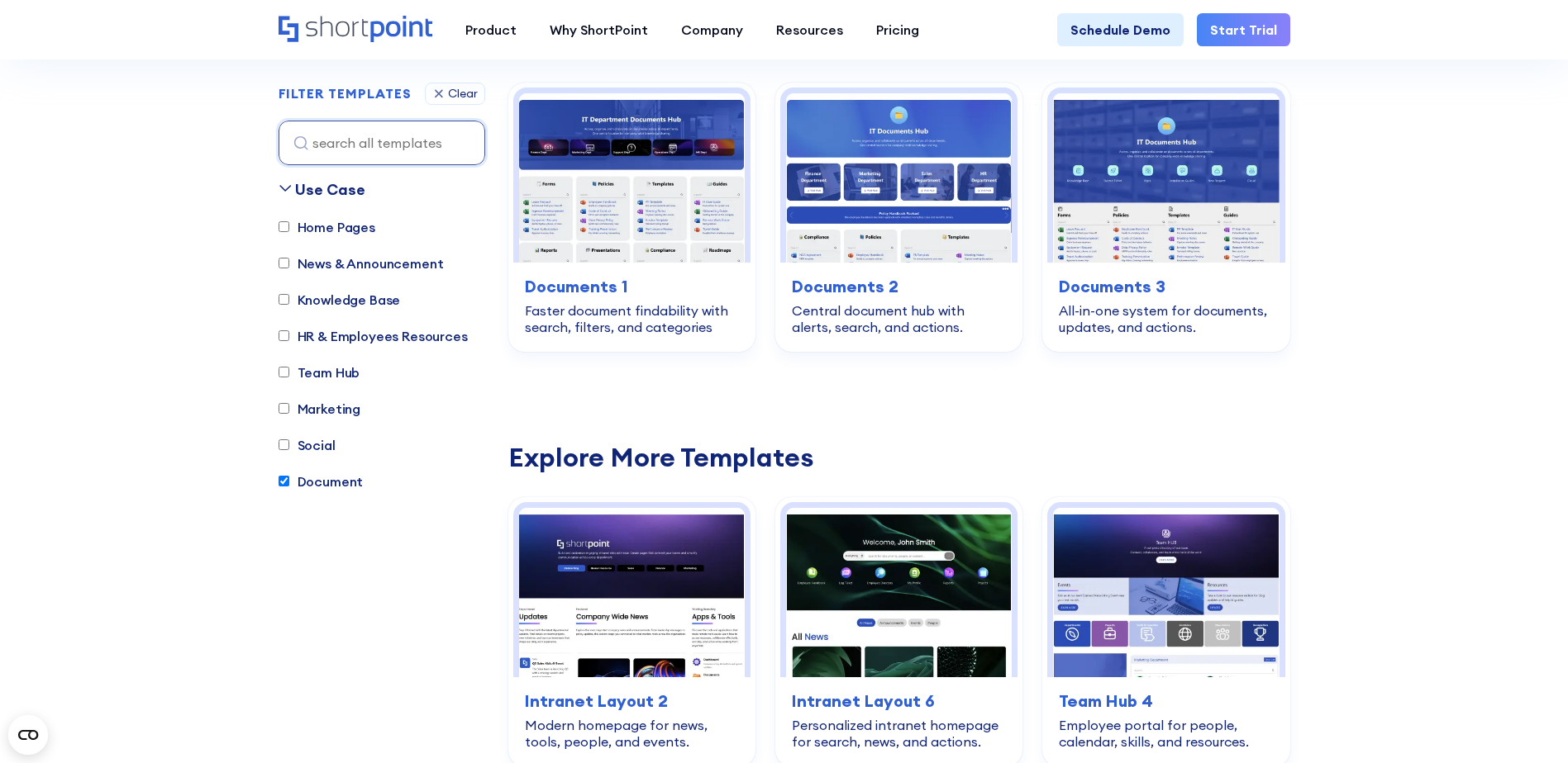
click at [280, 482] on input "Document" at bounding box center [284, 482] width 11 height 11
checkbox input "false"
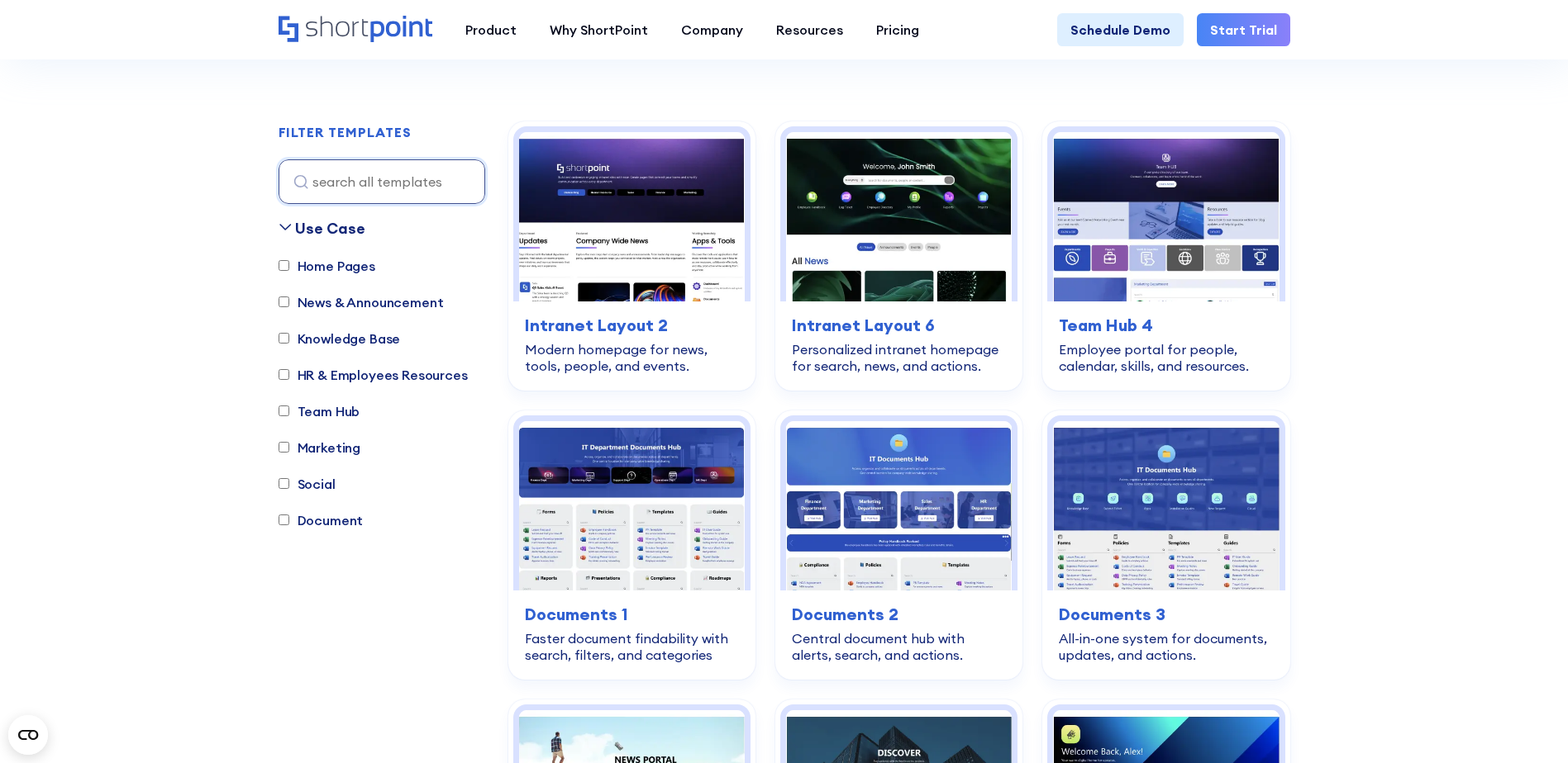
scroll to position [0, 0]
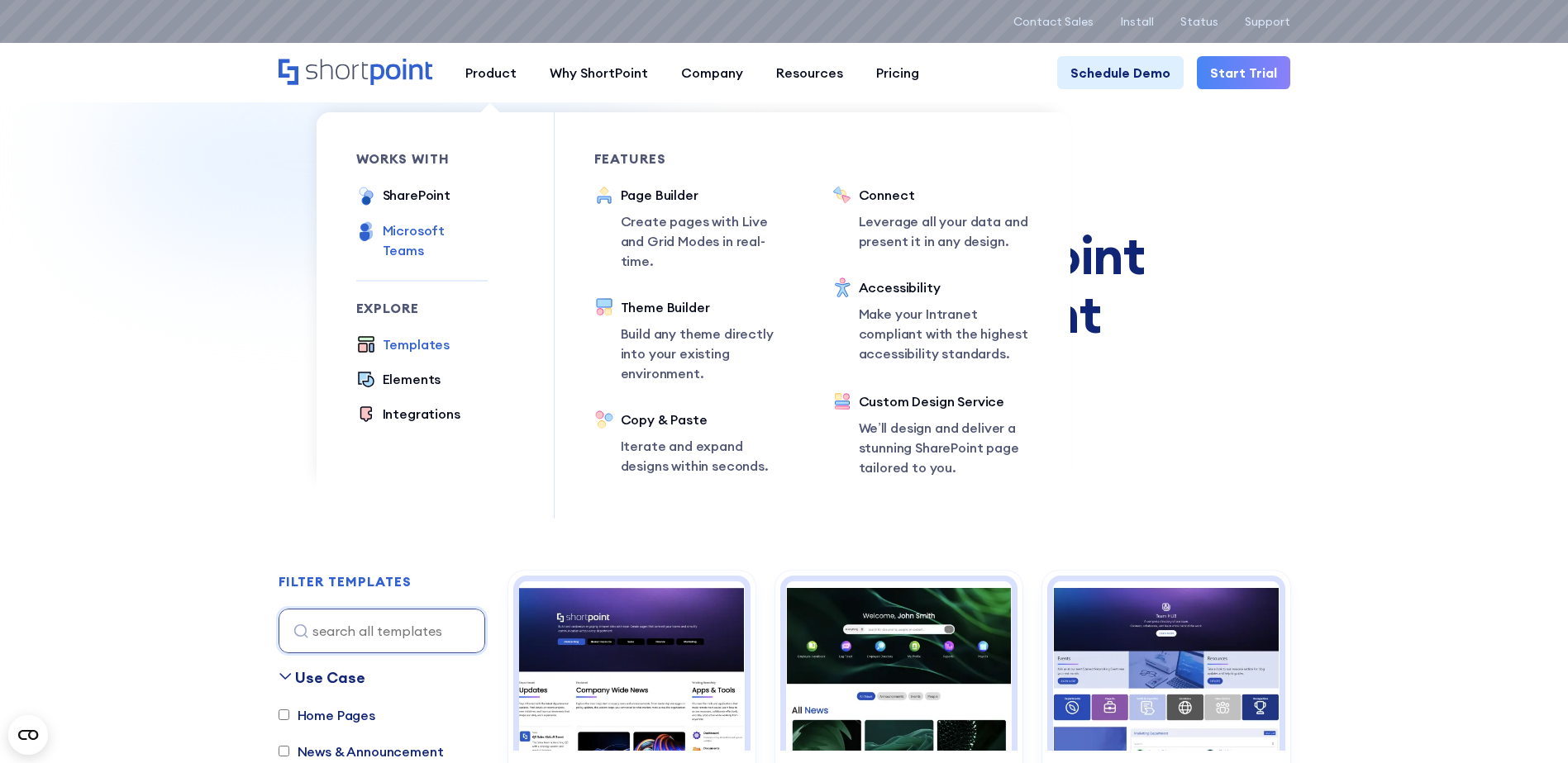
click at [426, 224] on div "Microsoft Teams" at bounding box center [435, 240] width 105 height 40
